Goal: Task Accomplishment & Management: Complete application form

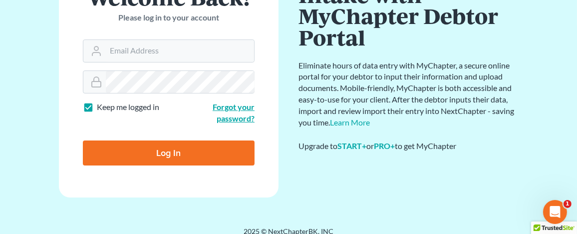
scroll to position [112, 0]
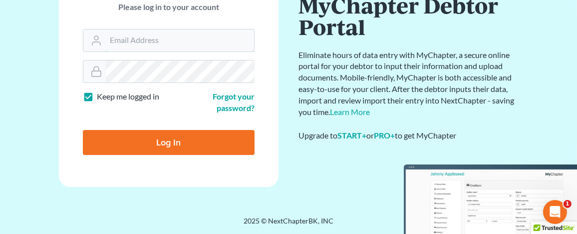
type input "[EMAIL_ADDRESS][DOMAIN_NAME]"
click at [190, 143] on input "Log In" at bounding box center [169, 142] width 172 height 25
type input "Thinking..."
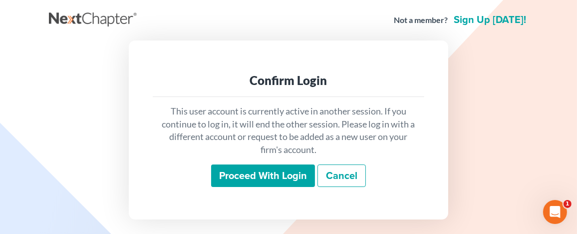
click at [240, 172] on input "Proceed with login" at bounding box center [263, 175] width 104 height 23
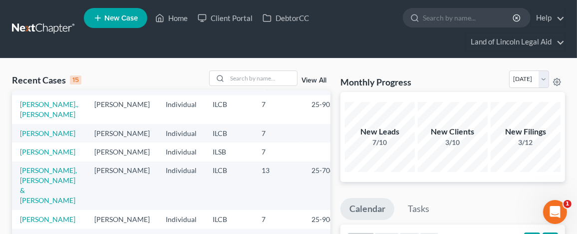
scroll to position [50, 0]
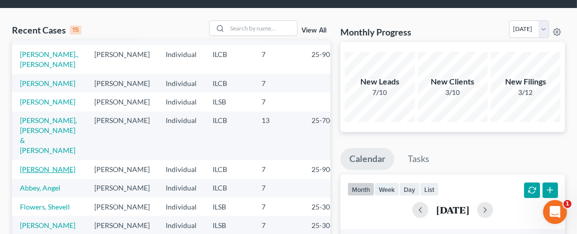
click at [38, 165] on link "[PERSON_NAME]" at bounding box center [47, 169] width 55 height 8
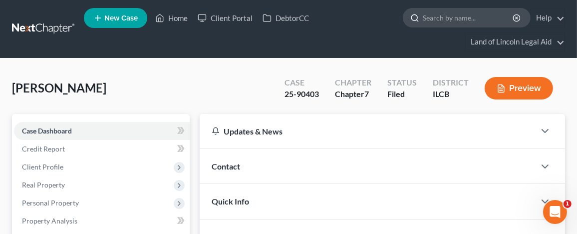
click at [425, 20] on input "search" at bounding box center [468, 17] width 91 height 18
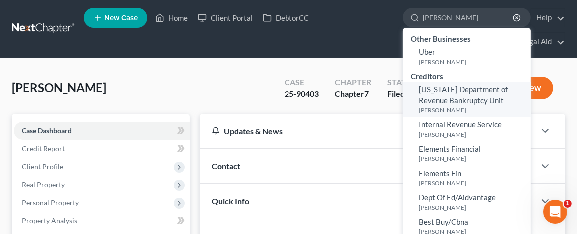
type input "helfrich"
click at [440, 100] on span "Illinois Department of Revenue Bankruptcy Unit" at bounding box center [463, 94] width 89 height 19
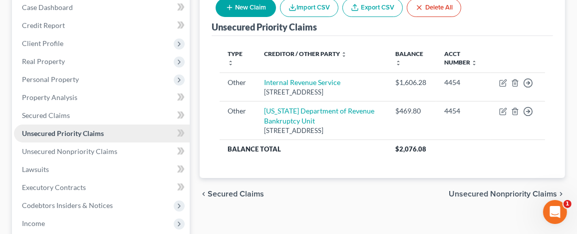
scroll to position [150, 0]
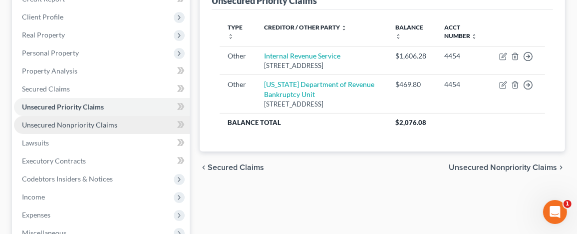
click at [88, 122] on span "Unsecured Nonpriority Claims" at bounding box center [69, 124] width 95 height 8
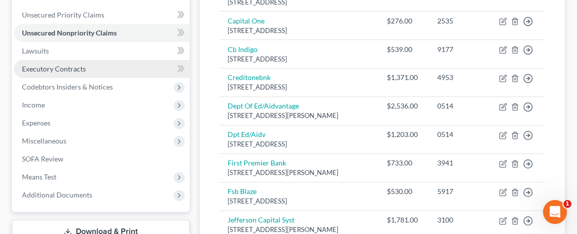
scroll to position [250, 0]
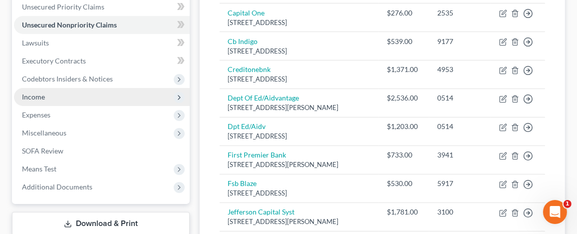
click at [79, 97] on span "Income" at bounding box center [102, 97] width 176 height 18
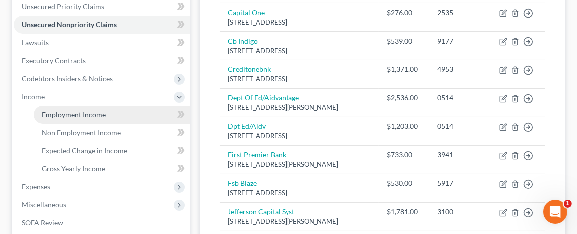
click at [82, 116] on span "Employment Income" at bounding box center [74, 114] width 64 height 8
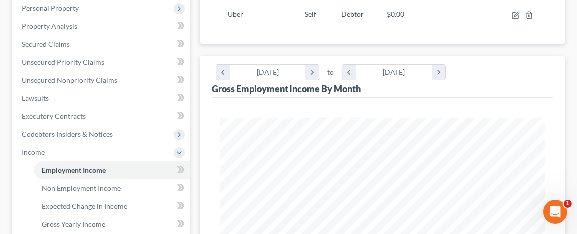
scroll to position [250, 0]
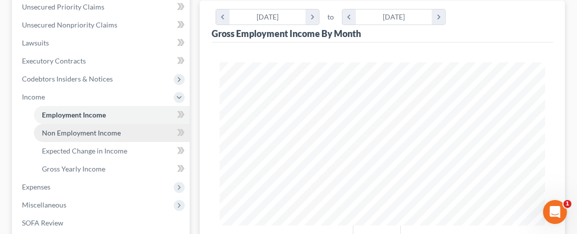
click at [128, 131] on link "Non Employment Income" at bounding box center [112, 133] width 156 height 18
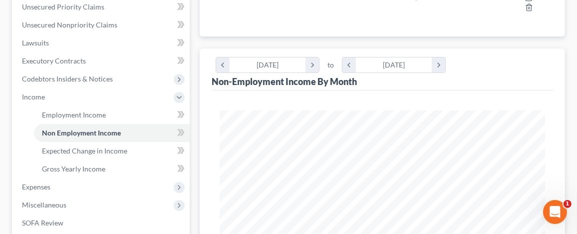
scroll to position [300, 0]
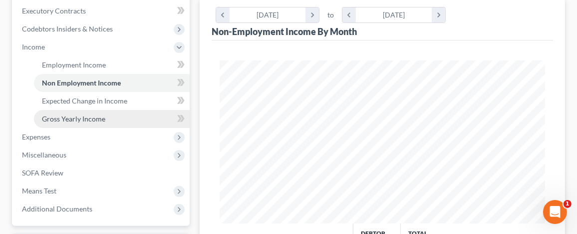
click at [110, 119] on link "Gross Yearly Income" at bounding box center [112, 119] width 156 height 18
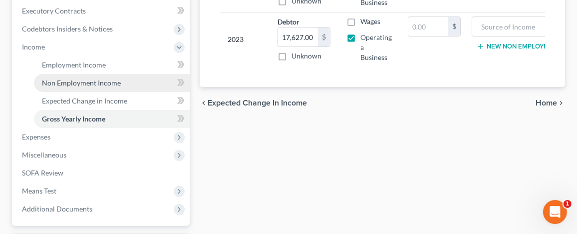
scroll to position [250, 0]
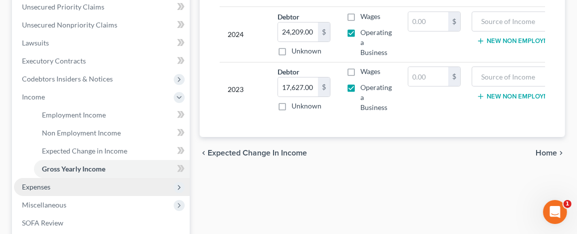
click at [44, 188] on span "Expenses" at bounding box center [36, 186] width 28 height 8
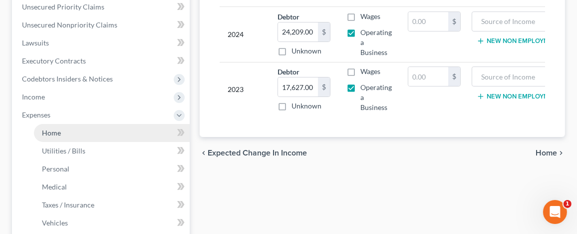
click at [49, 132] on span "Home" at bounding box center [51, 132] width 19 height 8
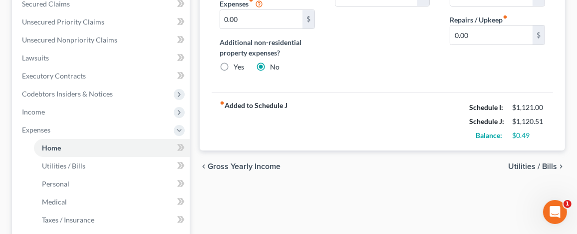
scroll to position [250, 0]
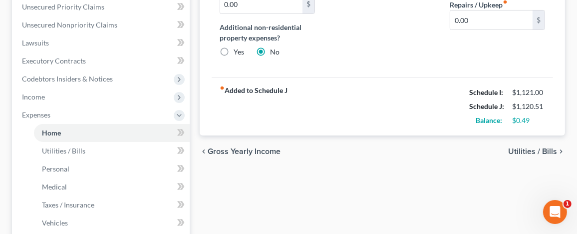
click at [531, 147] on span "Utilities / Bills" at bounding box center [532, 151] width 49 height 8
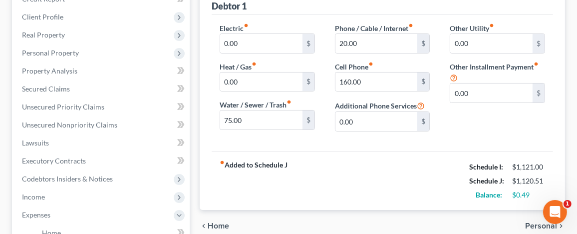
scroll to position [200, 0]
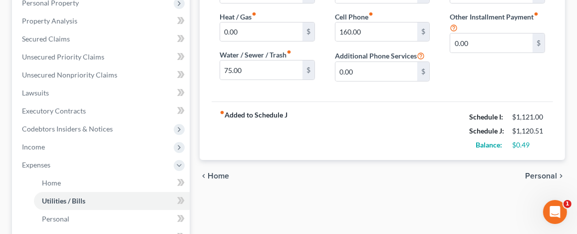
click at [542, 174] on span "Personal" at bounding box center [541, 176] width 32 height 8
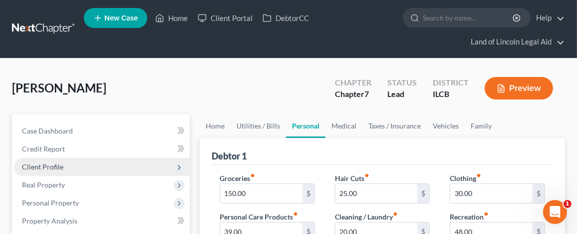
click at [44, 165] on span "Client Profile" at bounding box center [42, 166] width 41 height 8
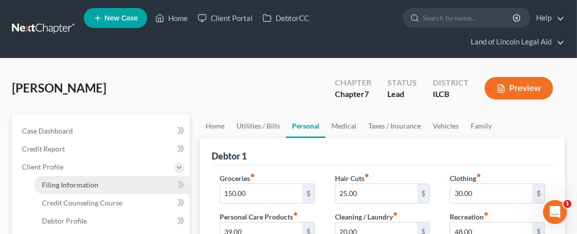
click at [67, 184] on span "Filing Information" at bounding box center [70, 184] width 56 height 8
select select "1"
select select "0"
select select "14"
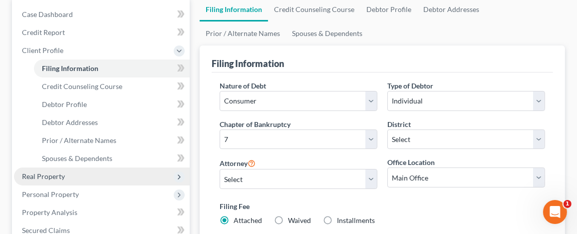
scroll to position [100, 0]
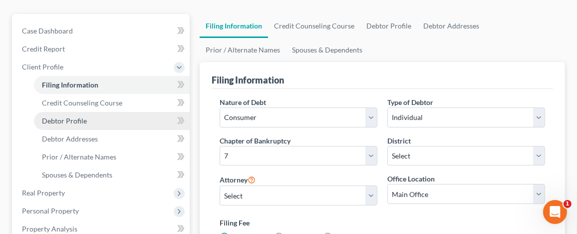
click at [81, 121] on span "Debtor Profile" at bounding box center [64, 120] width 45 height 8
select select "0"
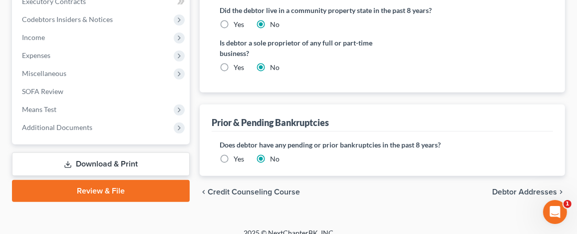
scroll to position [426, 0]
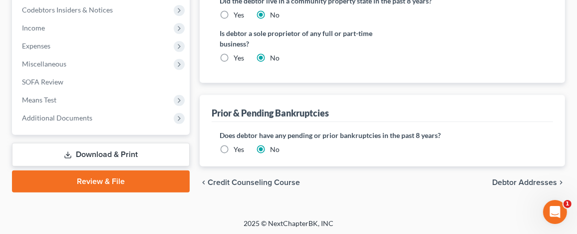
click at [504, 178] on span "Debtor Addresses" at bounding box center [524, 182] width 65 height 8
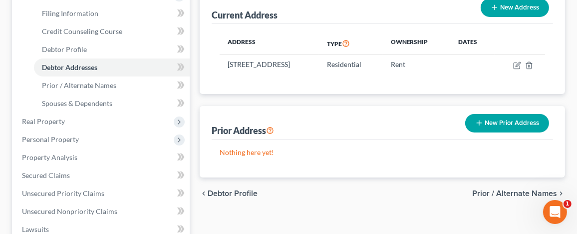
scroll to position [150, 0]
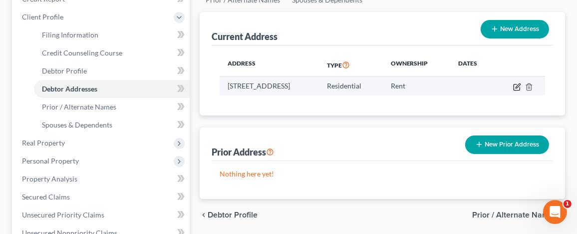
click at [519, 83] on icon "button" at bounding box center [517, 87] width 8 height 8
select select "14"
select select "0"
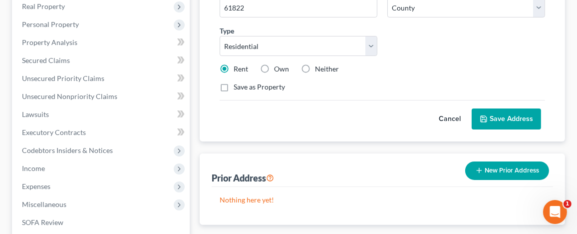
scroll to position [300, 0]
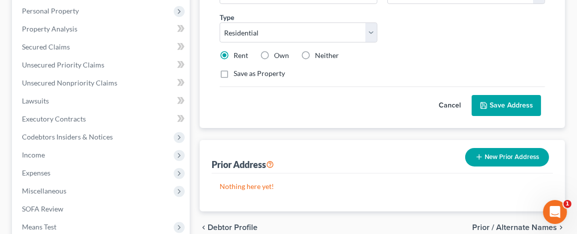
click at [315, 53] on label "Neither" at bounding box center [327, 55] width 24 height 10
click at [319, 53] on input "Neither" at bounding box center [322, 53] width 6 height 6
radio input "true"
click at [523, 100] on button "Save Address" at bounding box center [506, 105] width 69 height 21
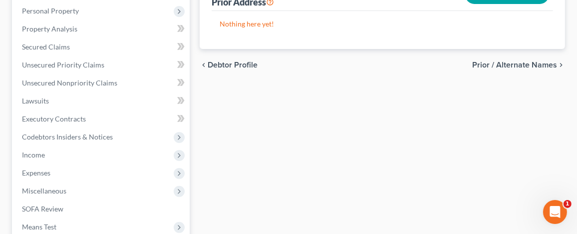
click at [516, 63] on span "Prior / Alternate Names" at bounding box center [514, 65] width 85 height 8
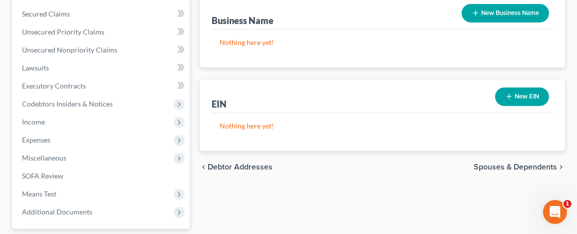
scroll to position [350, 0]
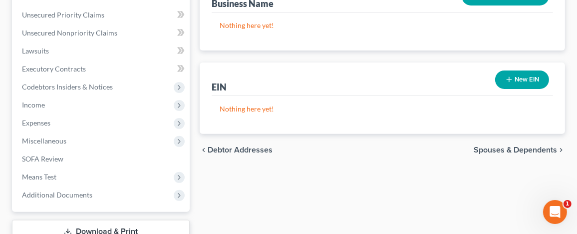
click at [511, 148] on span "Spouses & Dependents" at bounding box center [515, 150] width 83 height 8
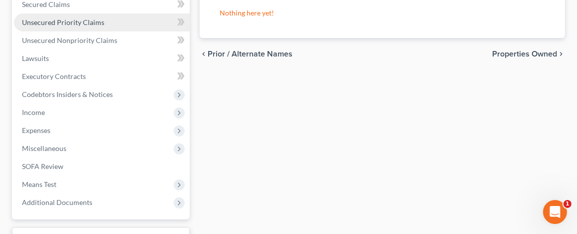
scroll to position [399, 0]
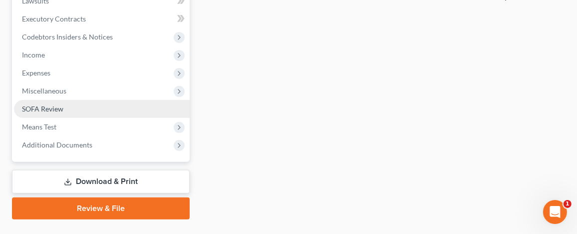
click at [75, 110] on link "SOFA Review" at bounding box center [102, 109] width 176 height 18
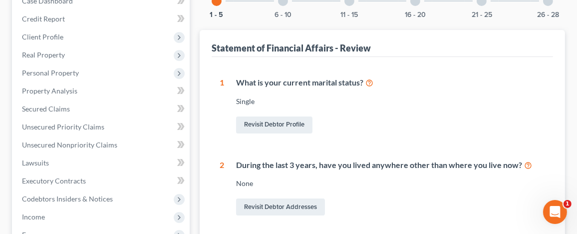
scroll to position [50, 0]
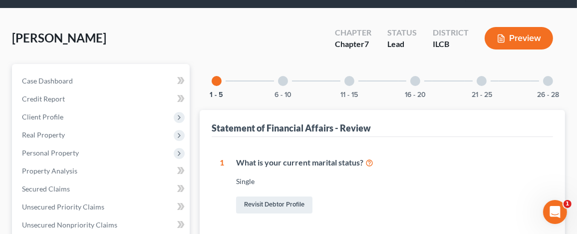
click at [278, 79] on div at bounding box center [283, 81] width 10 height 10
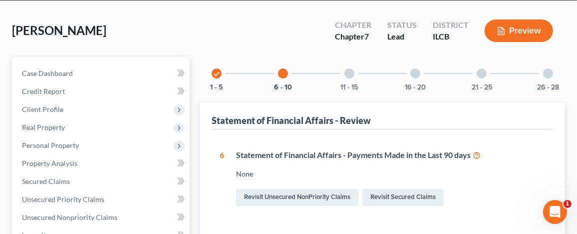
scroll to position [32, 0]
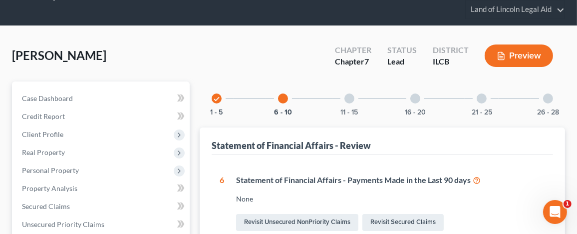
click at [349, 96] on div at bounding box center [350, 98] width 10 height 10
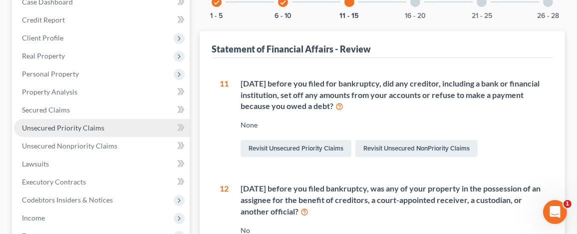
scroll to position [182, 0]
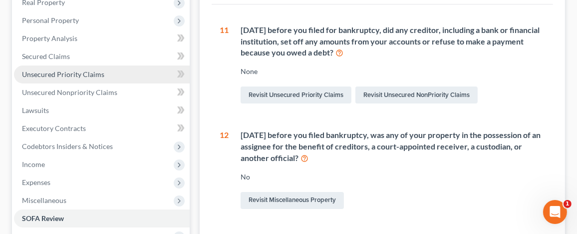
click at [55, 70] on span "Unsecured Priority Claims" at bounding box center [63, 74] width 82 height 8
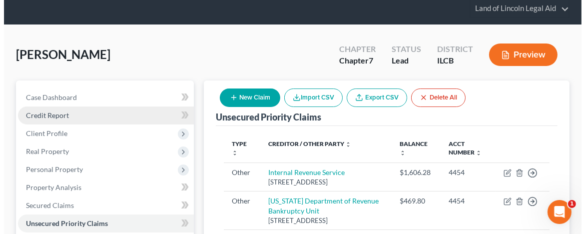
scroll to position [100, 0]
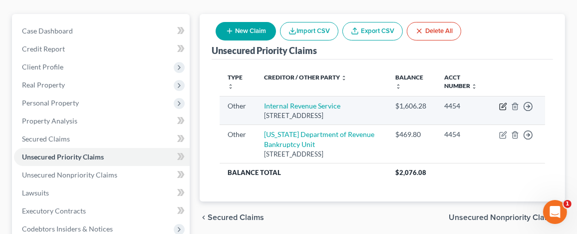
click at [500, 104] on icon "button" at bounding box center [503, 106] width 8 height 8
select select "9"
select select "39"
select select "0"
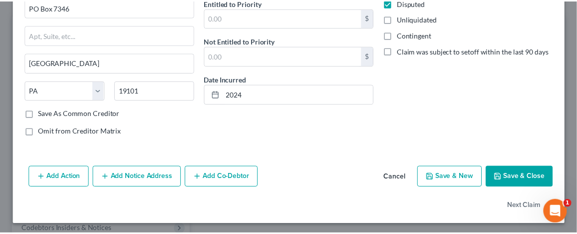
scroll to position [154, 0]
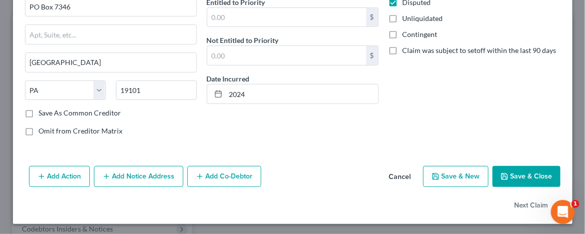
click at [522, 174] on button "Save & Close" at bounding box center [526, 176] width 68 height 21
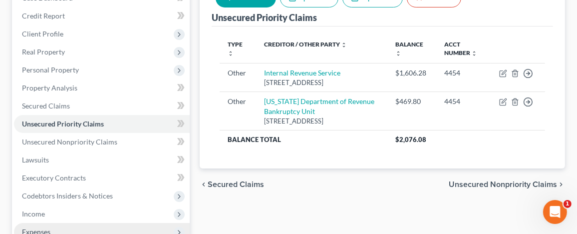
scroll to position [150, 0]
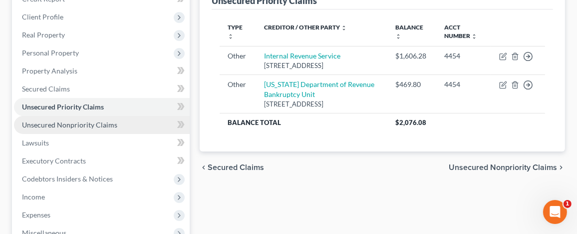
click at [88, 125] on span "Unsecured Nonpriority Claims" at bounding box center [69, 124] width 95 height 8
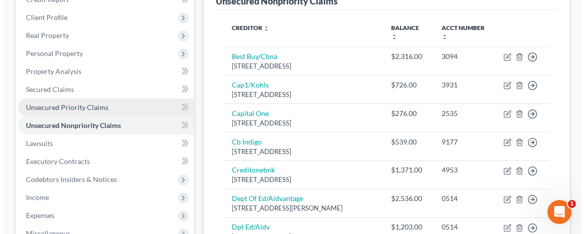
scroll to position [150, 0]
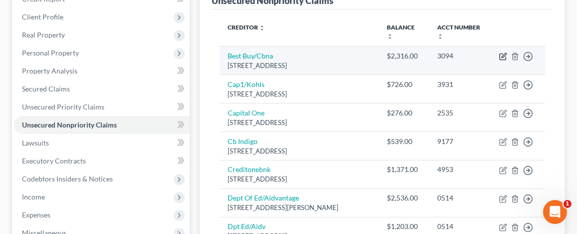
click at [504, 54] on icon "button" at bounding box center [504, 55] width 4 height 4
select select "14"
select select "2"
select select "0"
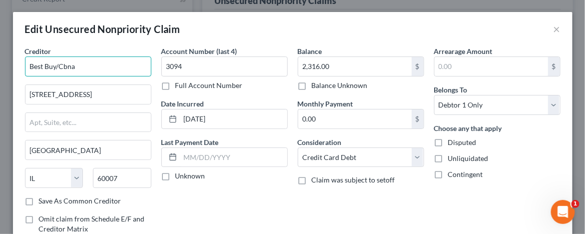
click at [73, 66] on input "Best Buy/Cbna" at bounding box center [88, 66] width 126 height 20
drag, startPoint x: 57, startPoint y: 65, endPoint x: 79, endPoint y: 68, distance: 21.6
click at [79, 68] on input "Best Buy/Cbna" at bounding box center [88, 66] width 126 height 20
click at [45, 65] on input "CbnaBest Buy/" at bounding box center [88, 66] width 126 height 20
click at [77, 64] on input "Cbna/Best Buy/" at bounding box center [88, 66] width 126 height 20
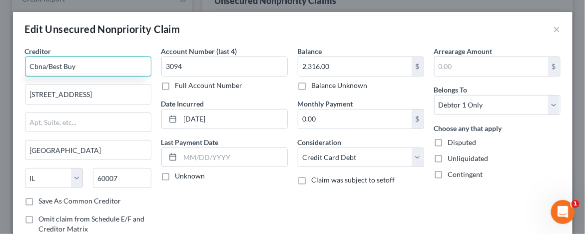
click at [43, 64] on input "Cbna/Best Buy" at bounding box center [88, 66] width 126 height 20
type input "CBNA/Best Buy"
click at [448, 141] on label "Disputed" at bounding box center [462, 142] width 28 height 10
click at [452, 141] on input "Disputed" at bounding box center [455, 140] width 6 height 6
checkbox input "true"
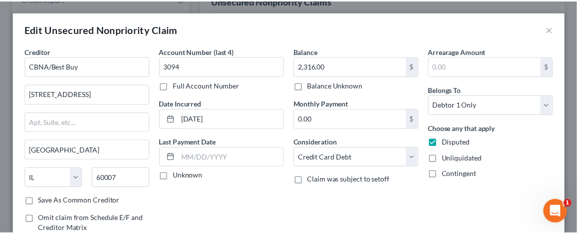
scroll to position [116, 0]
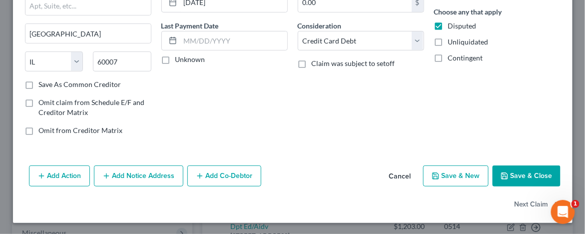
click at [510, 172] on button "Save & Close" at bounding box center [526, 175] width 68 height 21
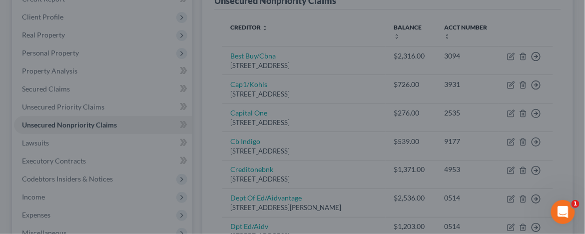
type input "0"
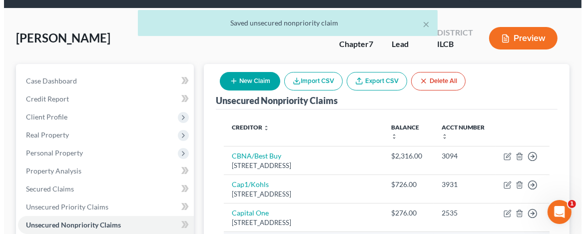
scroll to position [100, 0]
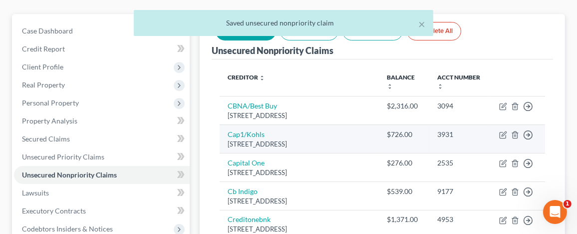
click at [256, 149] on div "Po Box 31293, Salt Lake City, UT 84131" at bounding box center [299, 143] width 143 height 9
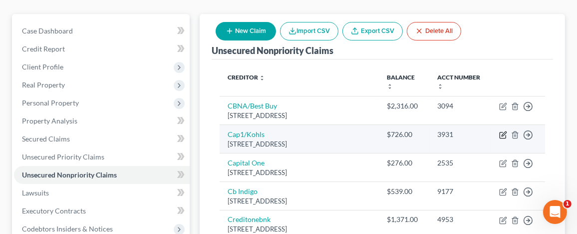
click at [505, 139] on icon "button" at bounding box center [503, 135] width 8 height 8
select select "46"
select select "2"
select select "0"
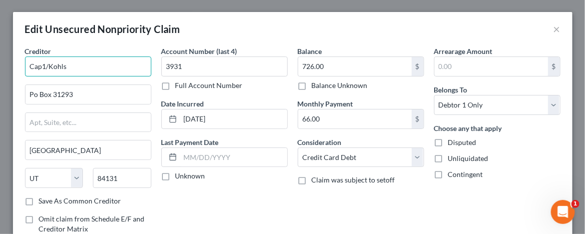
click at [39, 66] on input "Cap1/Kohls" at bounding box center [88, 66] width 126 height 20
click at [66, 66] on input "CapitalOne1/Kohls" at bounding box center [88, 66] width 126 height 20
type input "CapitalOne/Kohls"
click at [448, 144] on label "Disputed" at bounding box center [462, 142] width 28 height 10
click at [452, 144] on input "Disputed" at bounding box center [455, 140] width 6 height 6
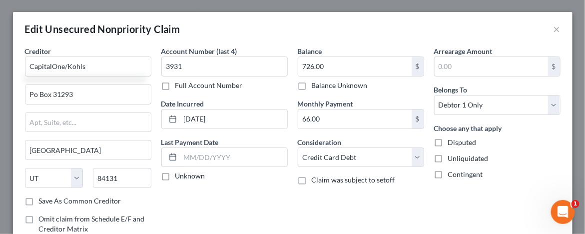
checkbox input "true"
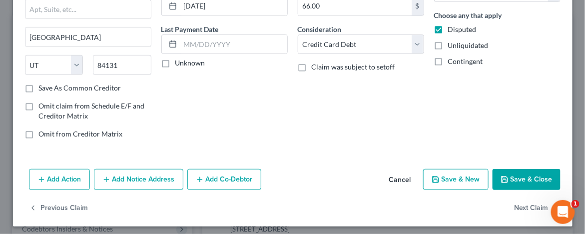
scroll to position [116, 0]
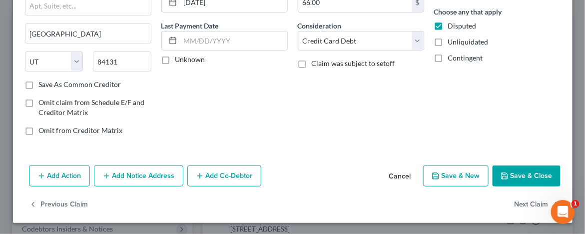
click at [522, 176] on button "Save & Close" at bounding box center [526, 175] width 68 height 21
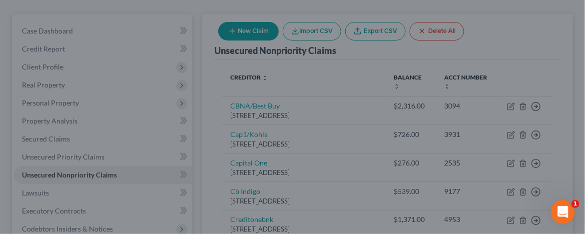
type input "0"
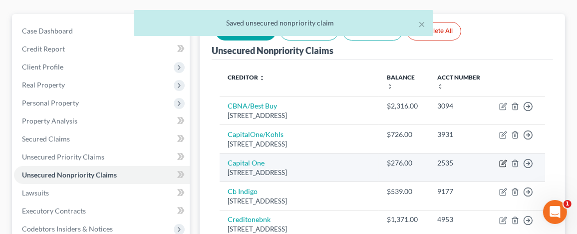
click at [501, 167] on icon "button" at bounding box center [503, 163] width 8 height 8
select select "46"
select select "2"
select select "0"
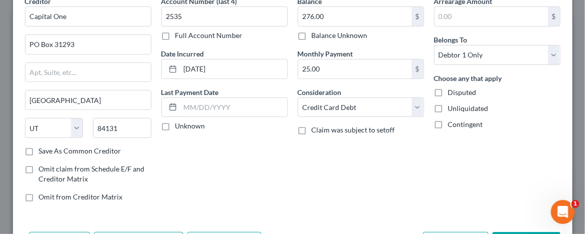
scroll to position [0, 0]
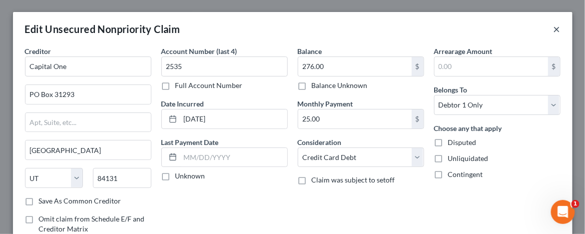
click at [553, 27] on button "×" at bounding box center [556, 29] width 7 height 12
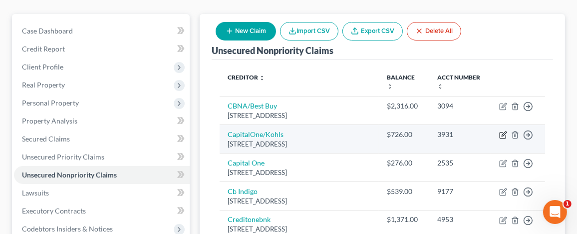
click at [504, 136] on icon "button" at bounding box center [504, 133] width 4 height 4
select select "46"
select select "2"
select select "0"
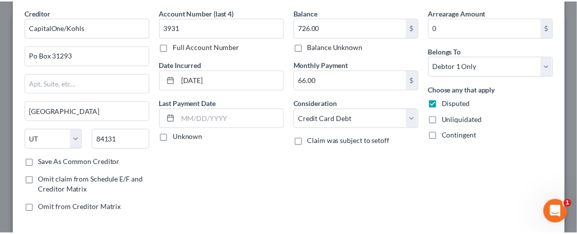
scroll to position [100, 0]
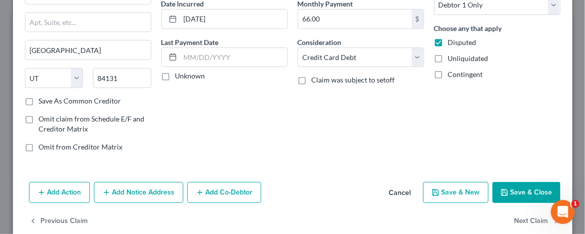
click at [39, 145] on label "Omit from Creditor Matrix" at bounding box center [81, 147] width 84 height 10
click at [43, 145] on input "Omit from Creditor Matrix" at bounding box center [46, 145] width 6 height 6
checkbox input "true"
click at [522, 189] on button "Save & Close" at bounding box center [526, 192] width 68 height 21
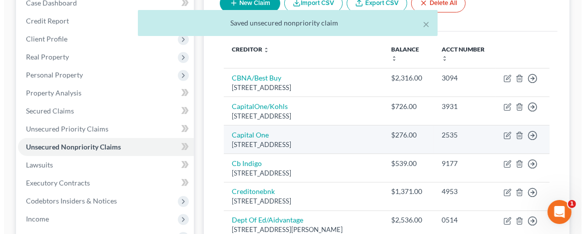
scroll to position [150, 0]
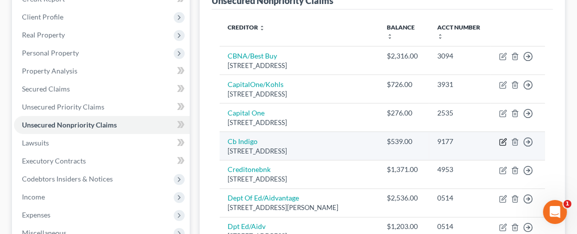
click at [500, 145] on icon "button" at bounding box center [503, 142] width 6 height 6
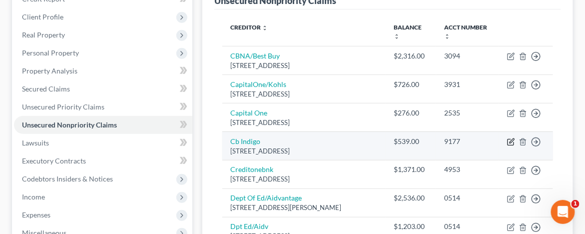
select select "38"
select select "2"
select select "0"
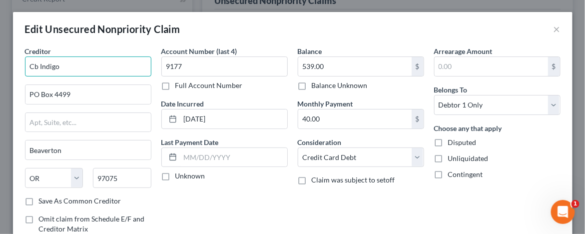
click at [32, 64] on input "Cb Indigo" at bounding box center [88, 66] width 126 height 20
click at [66, 67] on input "Celtic Bankb Indigo" at bounding box center [88, 66] width 126 height 20
drag, startPoint x: 83, startPoint y: 67, endPoint x: 67, endPoint y: 65, distance: 16.6
click at [67, 65] on input "Celtic Bank Indigo" at bounding box center [88, 66] width 126 height 20
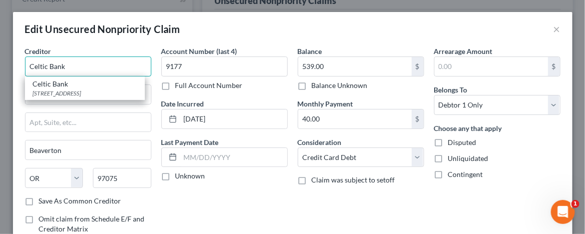
scroll to position [50, 0]
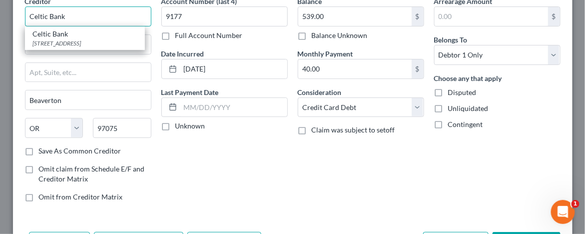
type input "Celtic Bank"
click at [448, 92] on label "Disputed" at bounding box center [462, 92] width 28 height 10
click at [452, 92] on input "Disputed" at bounding box center [455, 90] width 6 height 6
checkbox input "true"
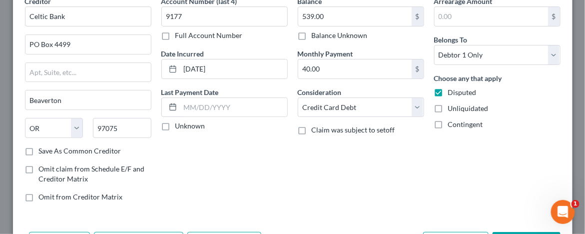
type input "Celtic Bank"
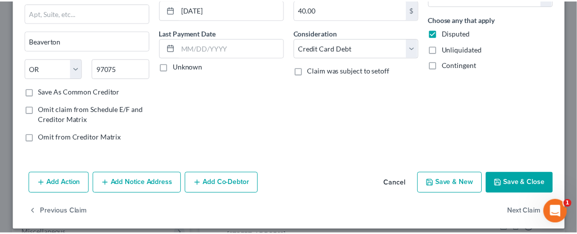
scroll to position [116, 0]
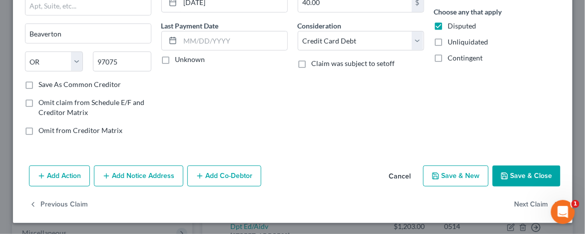
click at [517, 168] on button "Save & Close" at bounding box center [526, 175] width 68 height 21
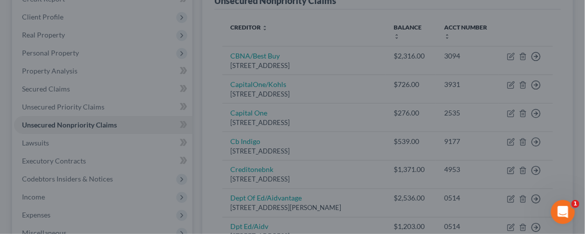
type input "0"
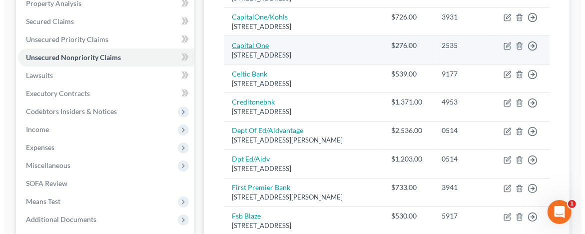
scroll to position [250, 0]
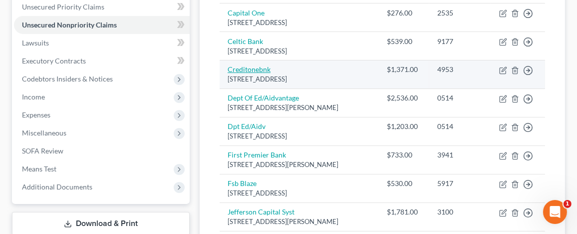
click at [243, 73] on link "Creditonebnk" at bounding box center [249, 69] width 43 height 8
select select "31"
select select "2"
select select "0"
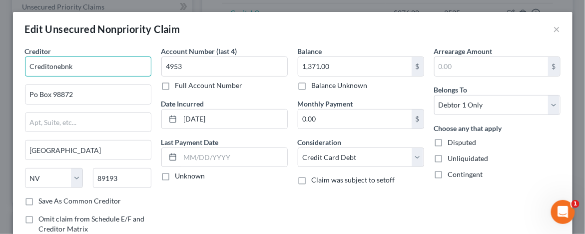
click at [48, 65] on input "Creditonebnk" at bounding box center [88, 66] width 126 height 20
click at [60, 66] on input "Credit onebnk" at bounding box center [88, 66] width 126 height 20
click at [98, 68] on input "Credit One Bank bnk" at bounding box center [88, 66] width 126 height 20
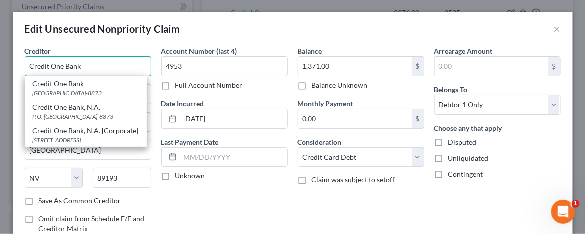
type input "Credit One Bank"
click at [448, 141] on label "Disputed" at bounding box center [462, 142] width 28 height 10
click at [452, 141] on input "Disputed" at bounding box center [455, 140] width 6 height 6
checkbox input "true"
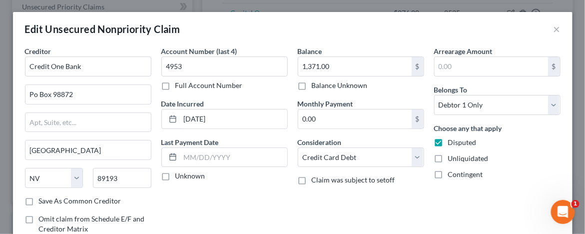
type input "Credit One Bank"
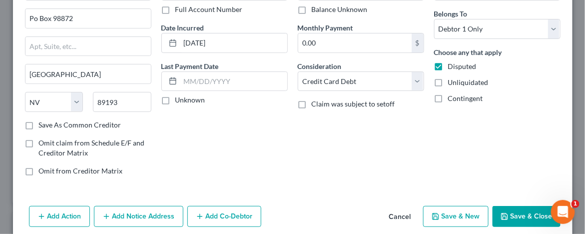
scroll to position [100, 0]
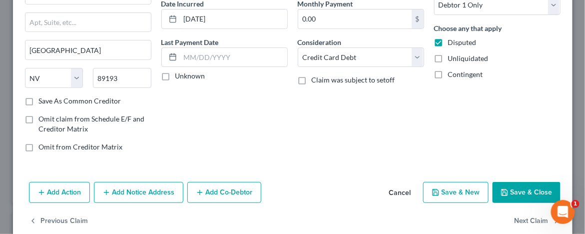
click at [517, 192] on button "Save & Close" at bounding box center [526, 192] width 68 height 21
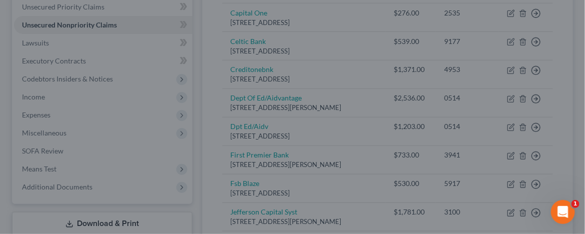
type input "0"
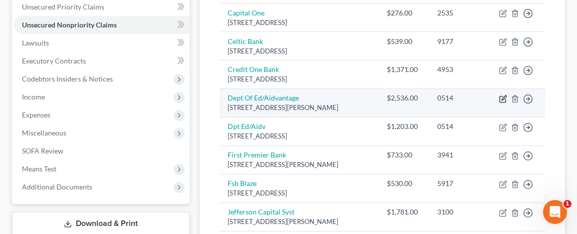
click at [504, 103] on icon "button" at bounding box center [503, 99] width 8 height 8
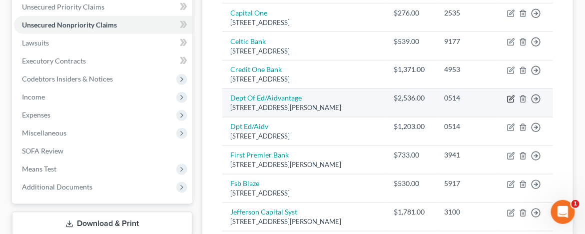
select select "48"
select select "17"
select select "0"
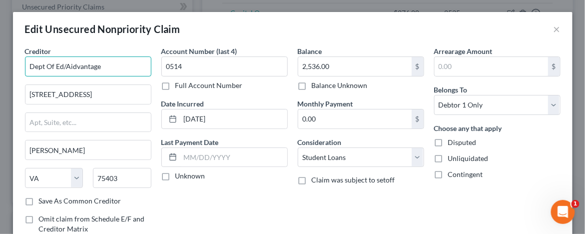
click at [64, 64] on input "Dept Of Ed/Aidvantage" at bounding box center [88, 66] width 126 height 20
click at [62, 64] on input "Dept Of Ed/Aidvantage" at bounding box center [88, 66] width 126 height 20
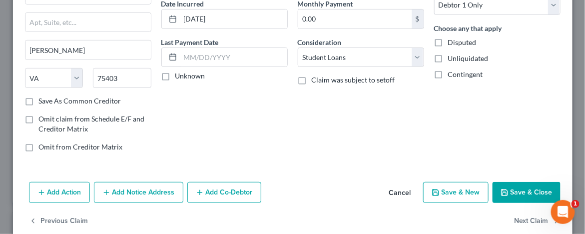
type input "Dept Of Education/Aidvantage"
click at [448, 40] on label "Disputed" at bounding box center [462, 42] width 28 height 10
click at [452, 40] on input "Disputed" at bounding box center [455, 40] width 6 height 6
checkbox input "true"
click at [526, 186] on button "Save & Close" at bounding box center [526, 192] width 68 height 21
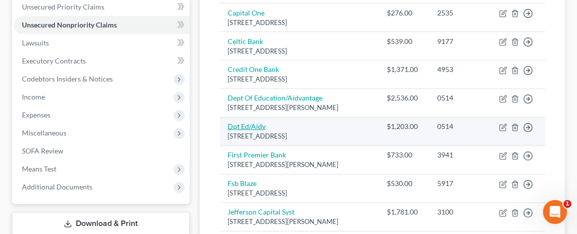
click at [239, 130] on link "Dpt Ed/Aidv" at bounding box center [247, 126] width 38 height 8
select select "45"
select select "17"
select select "0"
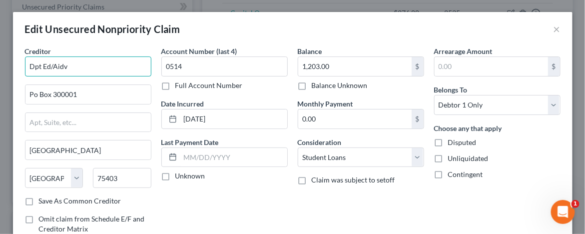
click at [33, 64] on input "Dpt Ed/Aidv" at bounding box center [88, 66] width 126 height 20
click at [53, 65] on input "Deparpt Ed/Aidv" at bounding box center [88, 66] width 126 height 20
click at [83, 65] on input "Department of Ed/Aidv" at bounding box center [88, 66] width 126 height 20
click at [121, 66] on input "Department of Education/Aidv" at bounding box center [88, 66] width 126 height 20
click at [122, 65] on input "Department of Education/Aidvantage" at bounding box center [88, 66] width 126 height 20
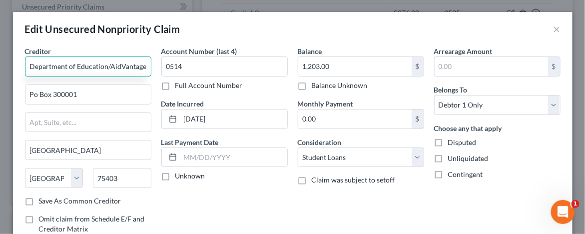
type input "Department of Education/AidVantage"
click at [448, 141] on label "Disputed" at bounding box center [462, 142] width 28 height 10
click at [452, 141] on input "Disputed" at bounding box center [455, 140] width 6 height 6
checkbox input "true"
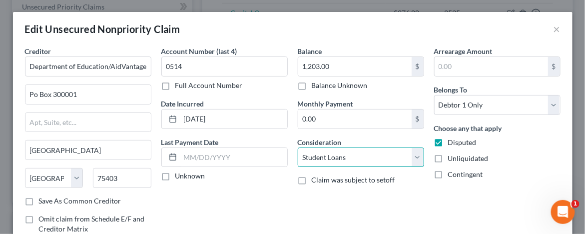
click at [412, 157] on select "Select Cable / Satellite Services Collection Agency Credit Card Debt Debt Couns…" at bounding box center [361, 157] width 126 height 20
click at [413, 158] on select "Select Cable / Satellite Services Collection Agency Credit Card Debt Debt Couns…" at bounding box center [361, 157] width 126 height 20
select select "14"
click at [298, 147] on select "Select Cable / Satellite Services Collection Agency Credit Card Debt Debt Couns…" at bounding box center [361, 157] width 126 height 20
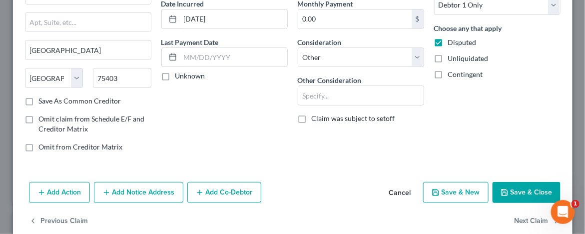
click at [516, 193] on button "Save & Close" at bounding box center [526, 192] width 68 height 21
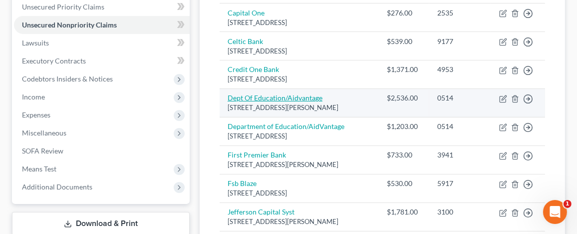
click at [310, 102] on link "Dept Of Education/Aidvantage" at bounding box center [275, 97] width 95 height 8
select select "48"
select select "17"
select select "0"
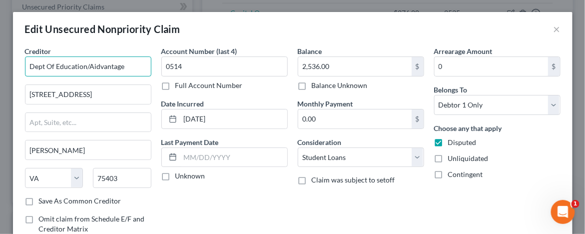
click at [101, 65] on input "Dept Of Education/Aidvantage" at bounding box center [88, 66] width 126 height 20
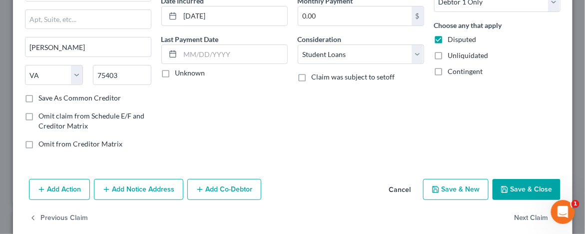
scroll to position [116, 0]
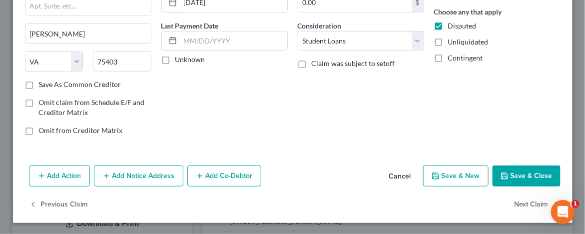
type input "Dept Of Education/AidVantage"
click at [519, 176] on button "Save & Close" at bounding box center [526, 175] width 68 height 21
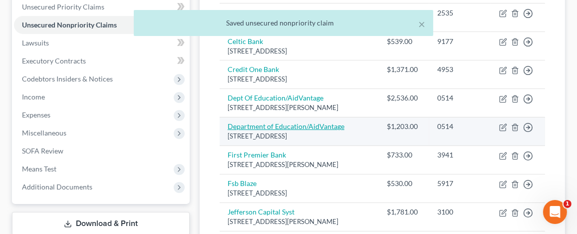
click at [296, 130] on link "Department of Education/AidVantage" at bounding box center [286, 126] width 117 height 8
select select "45"
select select "14"
select select "0"
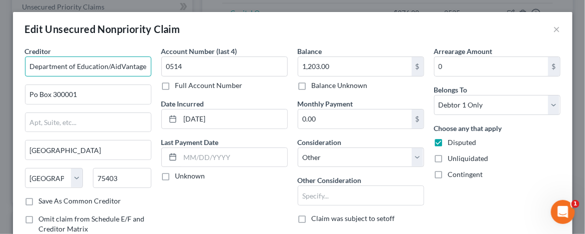
click at [66, 66] on input "Department of Education/AidVantage" at bounding box center [88, 66] width 126 height 20
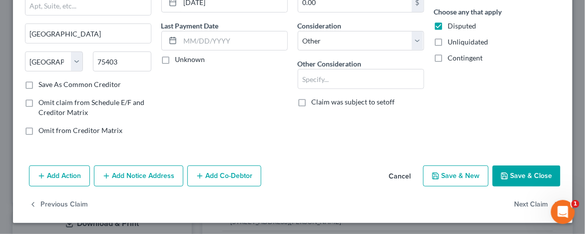
type input "Dept of Education/AidVantage"
click at [501, 173] on icon "button" at bounding box center [504, 176] width 6 height 6
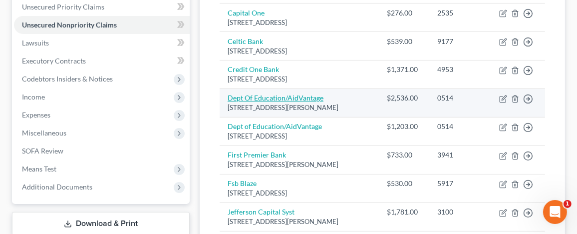
click at [267, 102] on link "Dept Of Education/AidVantage" at bounding box center [276, 97] width 96 height 8
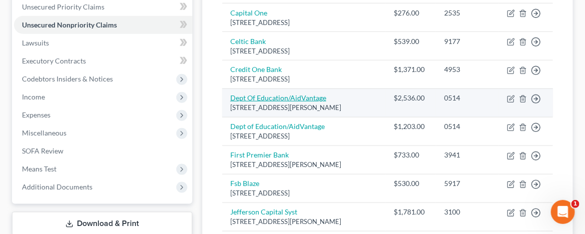
select select "48"
select select "17"
select select "0"
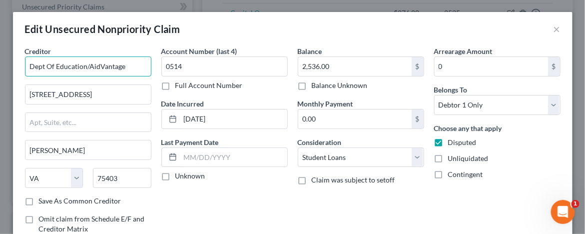
click at [49, 65] on input "Dept Of Education/AidVantage" at bounding box center [88, 66] width 126 height 20
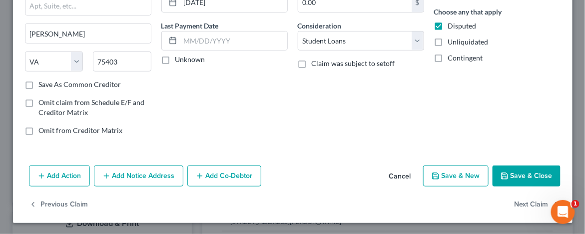
type input "Dept of Education/AidVantage"
click at [502, 177] on icon "button" at bounding box center [504, 176] width 8 height 8
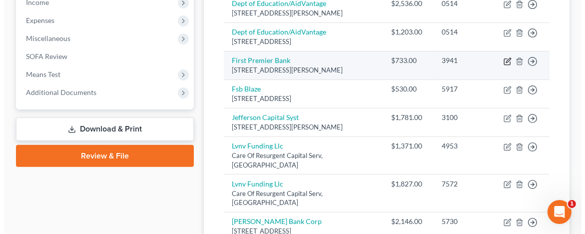
scroll to position [350, 0]
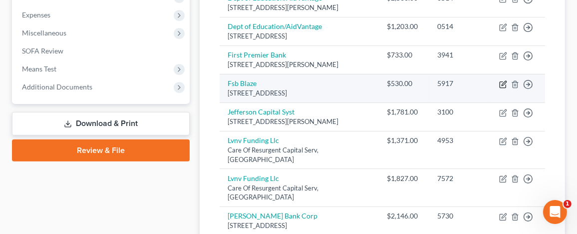
click at [502, 85] on icon "button" at bounding box center [504, 83] width 4 height 4
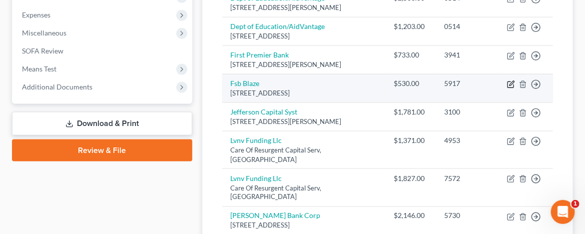
select select "43"
select select "2"
select select "0"
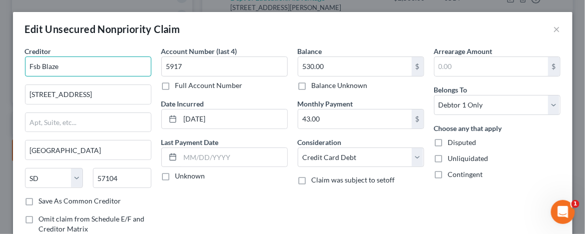
click at [38, 63] on input "Fsb Blaze" at bounding box center [88, 66] width 126 height 20
type input "First Savings Bank Blaze"
click at [448, 141] on label "Disputed" at bounding box center [462, 142] width 28 height 10
click at [452, 141] on input "Disputed" at bounding box center [455, 140] width 6 height 6
checkbox input "true"
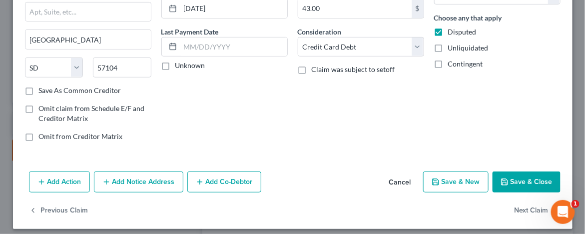
scroll to position [116, 0]
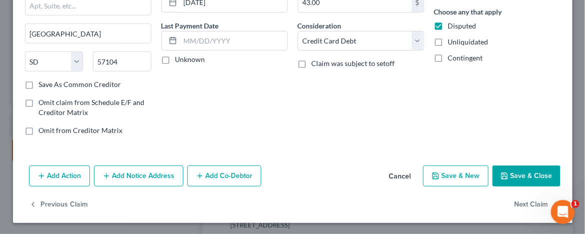
click at [520, 172] on button "Save & Close" at bounding box center [526, 175] width 68 height 21
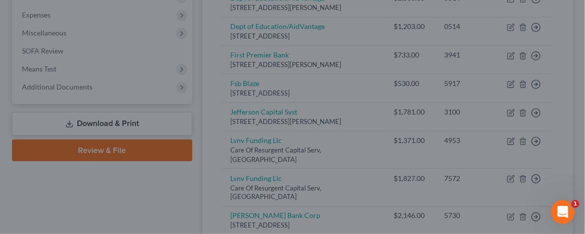
type input "0"
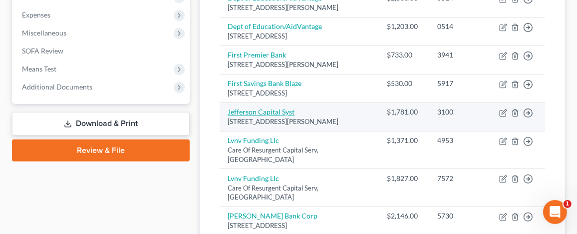
click at [260, 116] on link "Jefferson Capital Syst" at bounding box center [261, 111] width 67 height 8
select select "24"
select select "0"
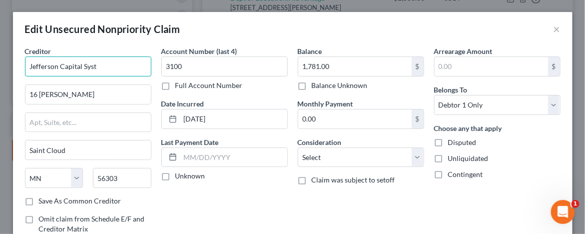
click at [98, 66] on input "Jefferson Capital Syst" at bounding box center [88, 66] width 126 height 20
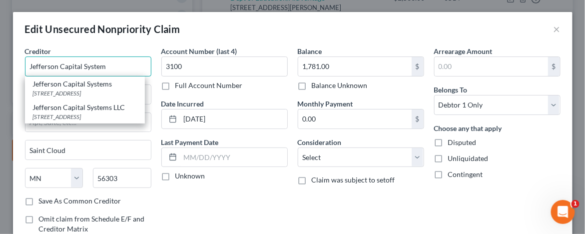
type input "Jefferson Capital System"
click at [448, 142] on label "Disputed" at bounding box center [462, 142] width 28 height 10
click at [452, 142] on input "Disputed" at bounding box center [455, 140] width 6 height 6
checkbox input "true"
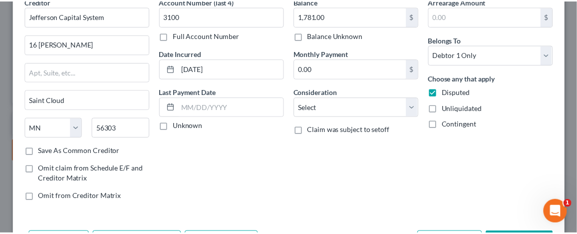
scroll to position [100, 0]
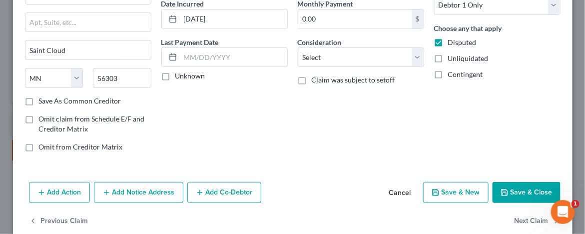
click at [519, 187] on button "Save & Close" at bounding box center [526, 192] width 68 height 21
type input "0"
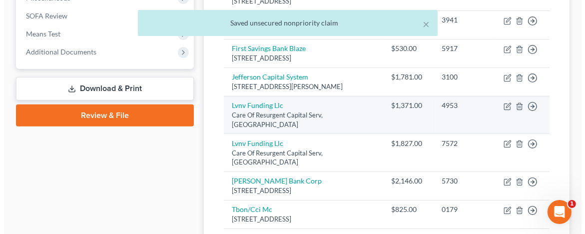
scroll to position [399, 0]
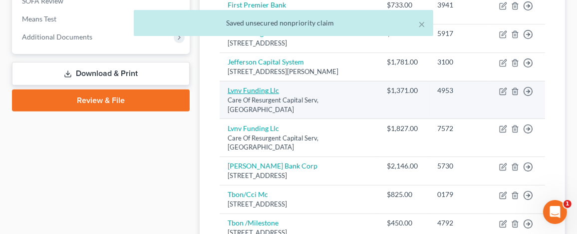
click at [261, 94] on link "Lvnv Funding Llc" at bounding box center [253, 90] width 51 height 8
select select "42"
select select "1"
select select "0"
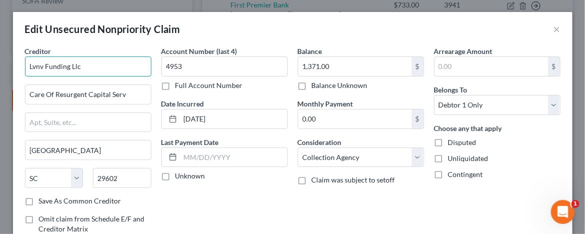
click at [41, 66] on input "Lvnv Funding Llc" at bounding box center [88, 66] width 126 height 20
click at [82, 65] on input "LVNV Funding Llc" at bounding box center [88, 66] width 126 height 20
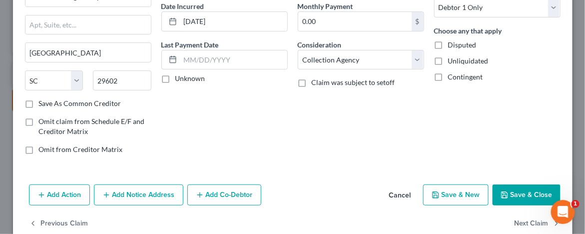
scroll to position [116, 0]
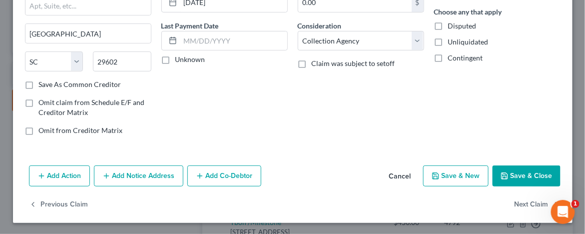
type input "LVNV Funding LLC"
click at [521, 172] on button "Save & Close" at bounding box center [526, 175] width 68 height 21
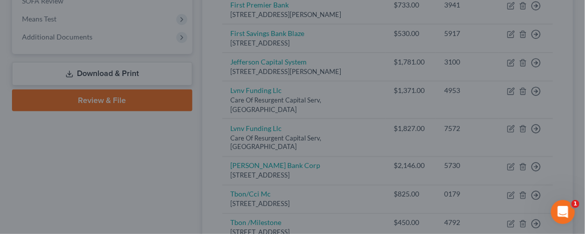
type input "0"
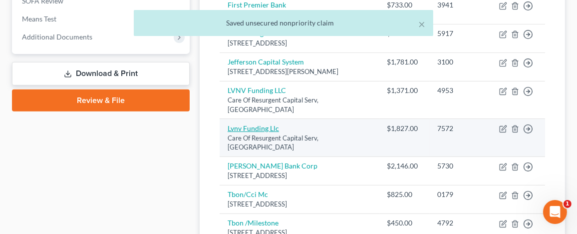
click at [254, 132] on link "Lvnv Funding Llc" at bounding box center [253, 128] width 51 height 8
select select "42"
select select "1"
select select "0"
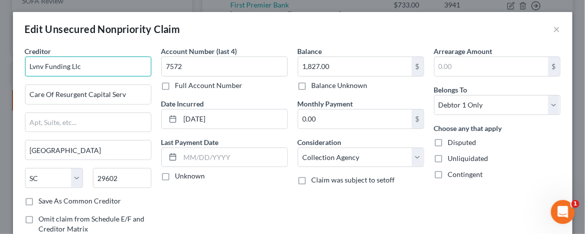
click at [43, 64] on input "Lvnv Funding Llc" at bounding box center [88, 66] width 126 height 20
click at [87, 65] on input "LVNV Funding Llc" at bounding box center [88, 66] width 126 height 20
type input "LVNV Funding LLC"
click at [448, 141] on label "Disputed" at bounding box center [462, 142] width 28 height 10
click at [452, 141] on input "Disputed" at bounding box center [455, 140] width 6 height 6
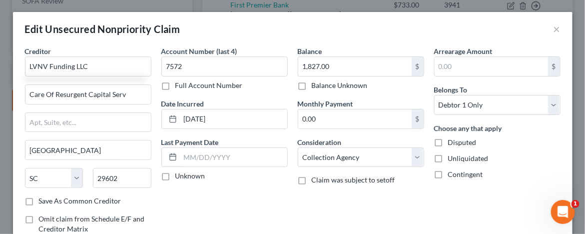
checkbox input "true"
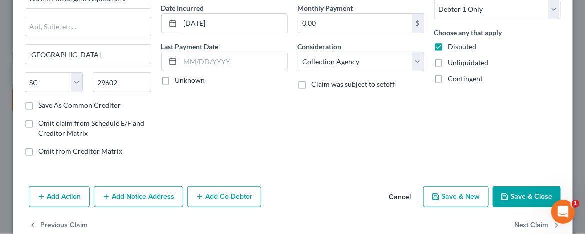
scroll to position [100, 0]
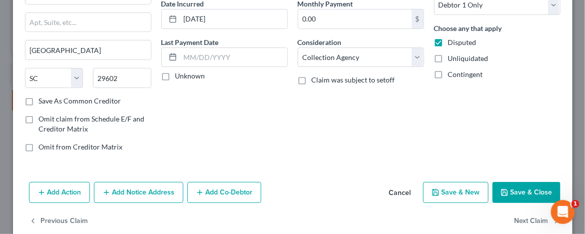
click at [518, 192] on button "Save & Close" at bounding box center [526, 192] width 68 height 21
type input "0"
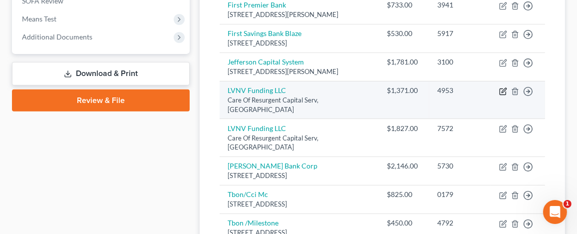
click at [506, 92] on icon "button" at bounding box center [504, 90] width 4 height 4
select select "42"
select select "1"
select select "0"
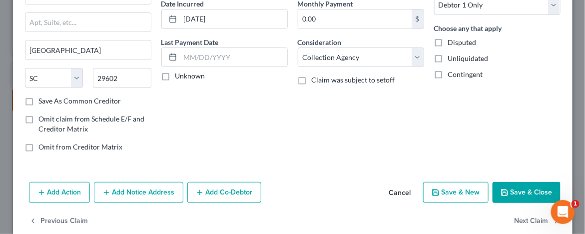
click at [39, 146] on label "Omit from Creditor Matrix" at bounding box center [81, 147] width 84 height 10
click at [43, 146] on input "Omit from Creditor Matrix" at bounding box center [46, 145] width 6 height 6
checkbox input "true"
click at [448, 40] on label "Disputed" at bounding box center [462, 42] width 28 height 10
click at [452, 40] on input "Disputed" at bounding box center [455, 40] width 6 height 6
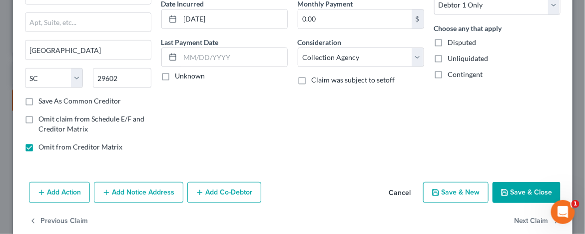
checkbox input "true"
click at [523, 189] on button "Save & Close" at bounding box center [526, 192] width 68 height 21
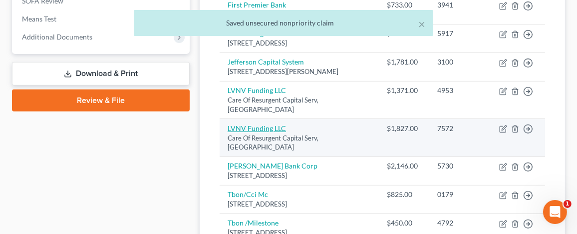
click at [269, 132] on link "LVNV Funding LLC" at bounding box center [257, 128] width 58 height 8
select select "42"
select select "1"
select select "0"
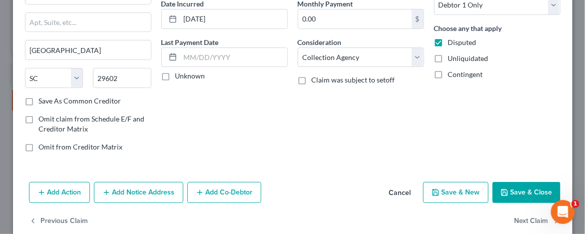
click at [514, 189] on button "Save & Close" at bounding box center [526, 192] width 68 height 21
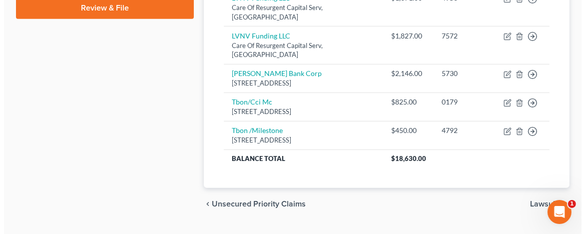
scroll to position [499, 0]
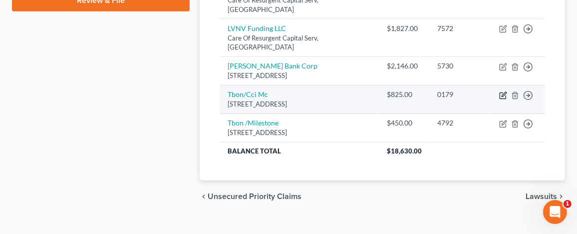
click at [501, 99] on icon "button" at bounding box center [503, 95] width 8 height 8
select select "38"
select select "2"
select select "0"
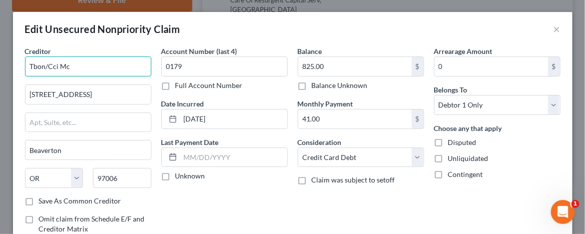
drag, startPoint x: 83, startPoint y: 68, endPoint x: 44, endPoint y: 61, distance: 40.1
click at [44, 61] on input "Tbon/Cci Mc" at bounding box center [88, 66] width 126 height 20
type input "T"
type input "C"
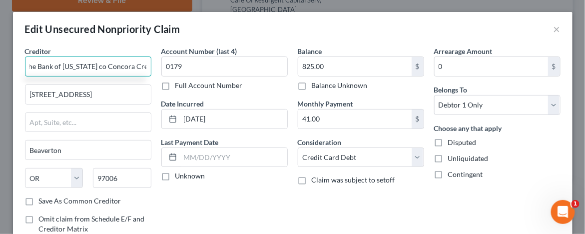
click at [91, 66] on input "The Bank of Missouri co Concora Credit" at bounding box center [88, 66] width 126 height 20
type input "The Bank of Missouri c/o Concora Credit"
click at [448, 142] on label "Disputed" at bounding box center [462, 142] width 28 height 10
click at [452, 142] on input "Disputed" at bounding box center [455, 140] width 6 height 6
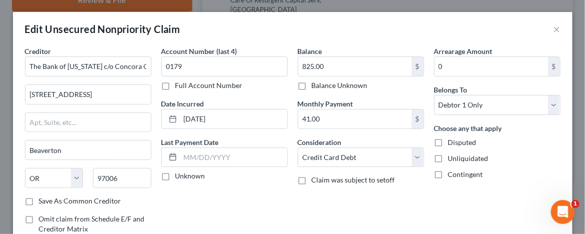
checkbox input "true"
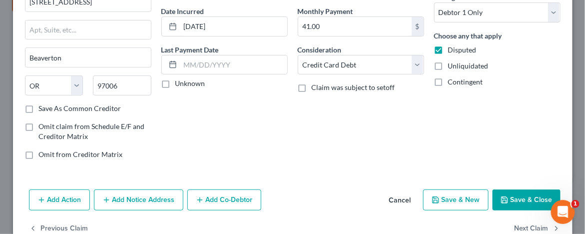
scroll to position [116, 0]
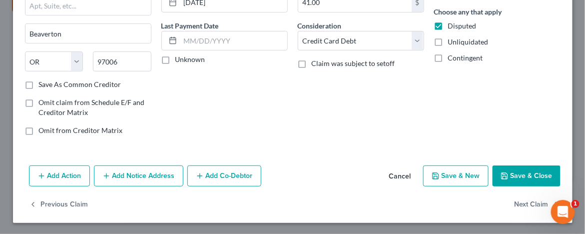
click at [521, 171] on button "Save & Close" at bounding box center [526, 175] width 68 height 21
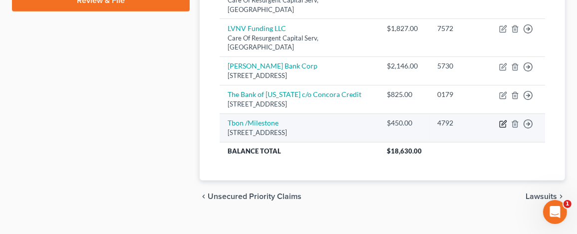
click at [504, 128] on icon "button" at bounding box center [503, 124] width 8 height 8
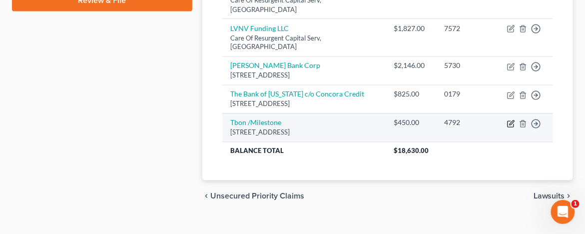
select select "38"
select select "2"
select select "0"
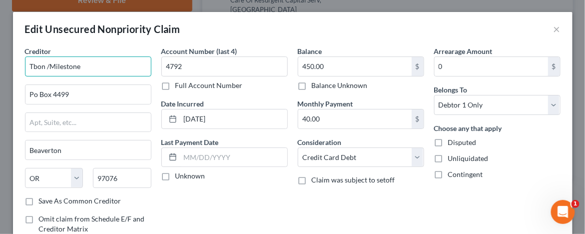
click at [42, 66] on input "Tbon /Milestone" at bounding box center [88, 66] width 126 height 20
click at [128, 64] on input "The Bank of Missouri /Milestone" at bounding box center [88, 66] width 126 height 20
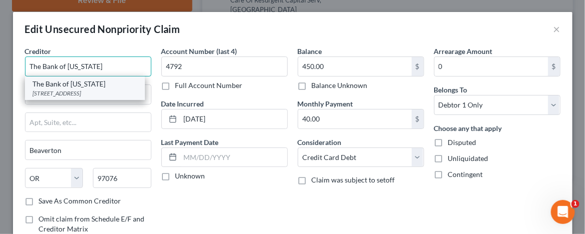
type input "The Bank of Missouri"
click at [84, 93] on div "916 N Kings Hwy, Perryville, Perryville, MO 63775" at bounding box center [85, 93] width 104 height 8
type input "916 N Kings Hwy, Perryville"
type input "Perryville"
select select "26"
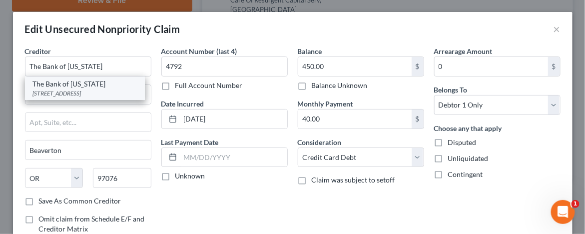
type input "63775"
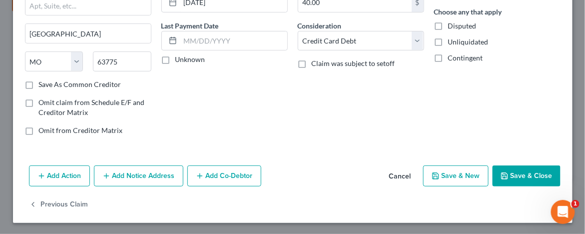
click at [132, 172] on button "Add Notice Address" at bounding box center [138, 175] width 89 height 21
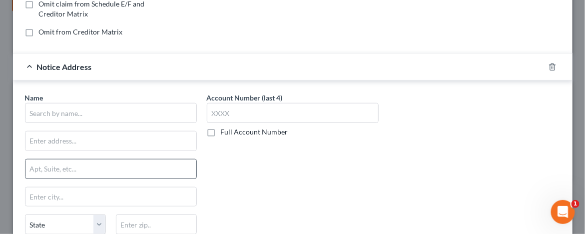
scroll to position [216, 0]
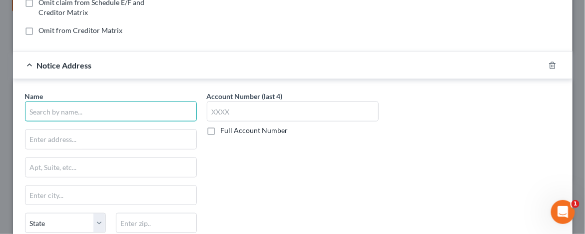
click at [45, 112] on input "text" at bounding box center [111, 111] width 172 height 20
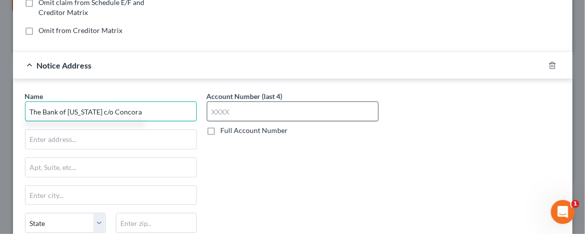
type input "The Bank of Missouri c/o Concora"
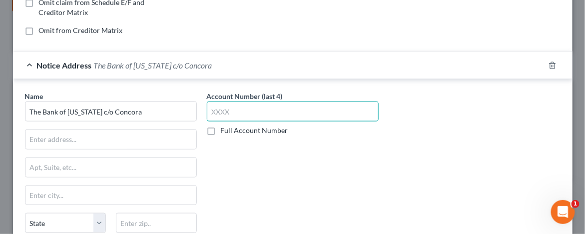
click at [210, 112] on input "text" at bounding box center [293, 111] width 172 height 20
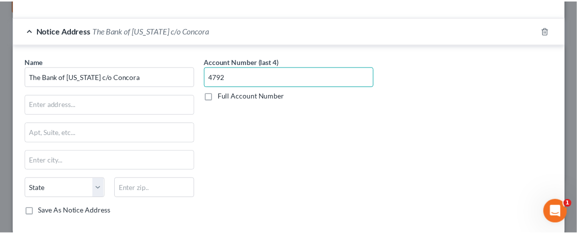
scroll to position [330, 0]
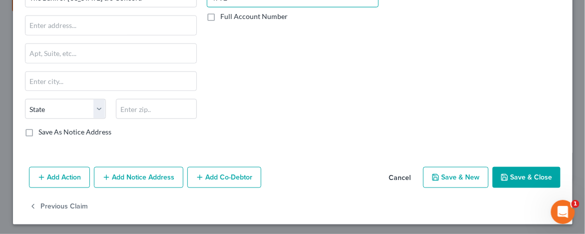
type input "4792"
click at [517, 169] on button "Save & Close" at bounding box center [526, 177] width 68 height 21
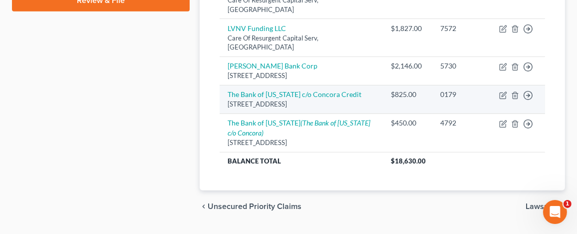
click at [281, 106] on div "14600 Nw Greenbrier Pkwy, Beaverton, OR 97006" at bounding box center [301, 103] width 147 height 9
click at [285, 98] on link "The Bank of Missouri c/o Concora Credit" at bounding box center [295, 94] width 134 height 8
select select "38"
select select "2"
select select "0"
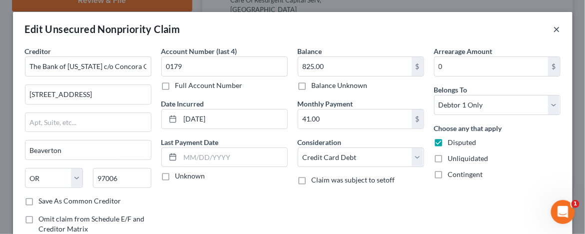
click at [553, 26] on button "×" at bounding box center [556, 29] width 7 height 12
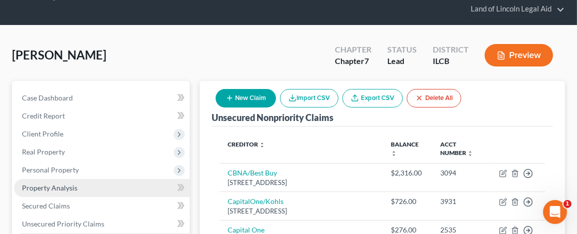
scroll to position [50, 0]
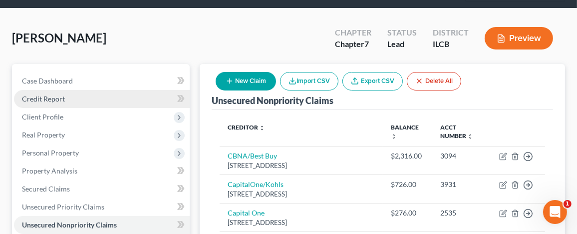
click at [56, 97] on span "Credit Report" at bounding box center [43, 98] width 43 height 8
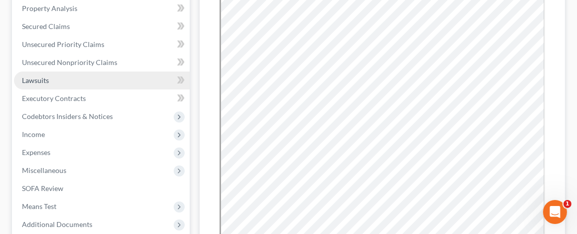
scroll to position [189, 0]
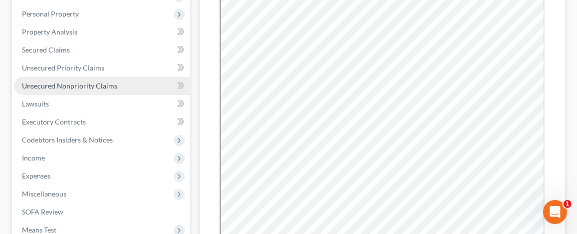
click at [98, 84] on span "Unsecured Nonpriority Claims" at bounding box center [69, 85] width 95 height 8
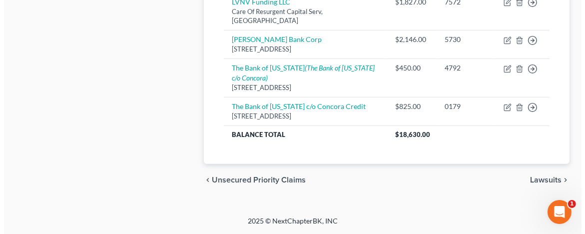
scroll to position [532, 0]
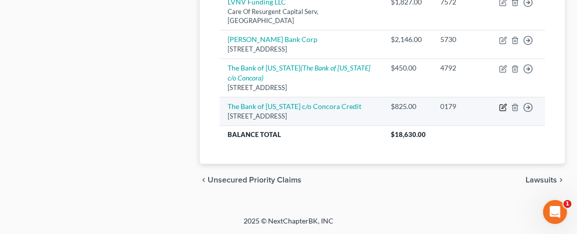
click at [504, 107] on icon "button" at bounding box center [504, 106] width 4 height 4
select select "38"
select select "2"
select select "0"
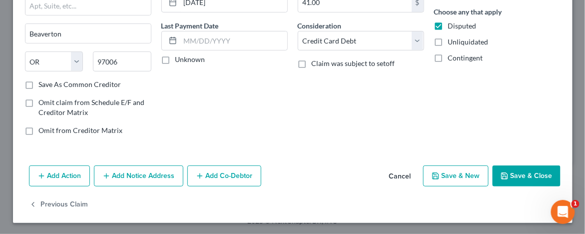
scroll to position [16, 0]
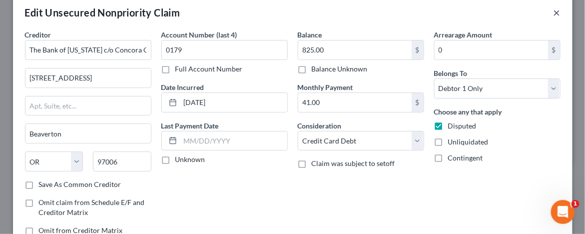
click at [553, 12] on button "×" at bounding box center [556, 12] width 7 height 12
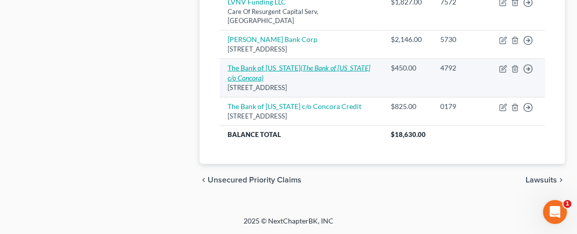
click at [310, 69] on icon "(The Bank of Missouri c/o Concora)" at bounding box center [299, 72] width 143 height 18
select select "26"
select select "2"
select select "0"
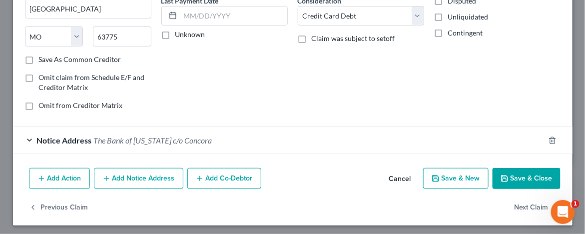
scroll to position [143, 0]
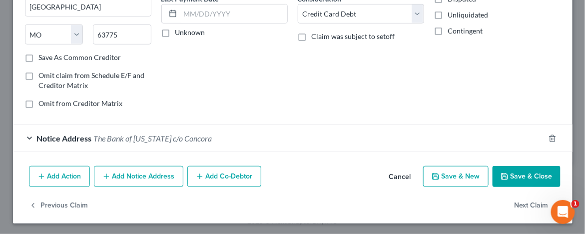
click at [30, 137] on div "Notice Address The Bank of Missouri c/o Concora" at bounding box center [278, 138] width 531 height 26
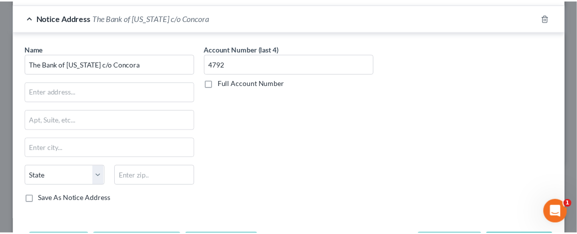
scroll to position [293, 0]
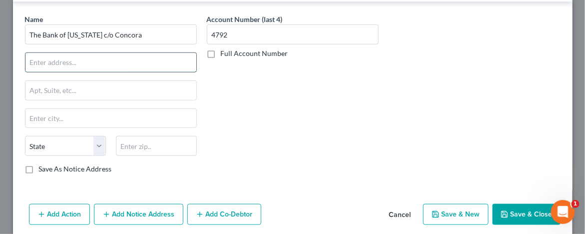
click at [32, 64] on input "text" at bounding box center [110, 62] width 171 height 19
type input "PO Box 4499"
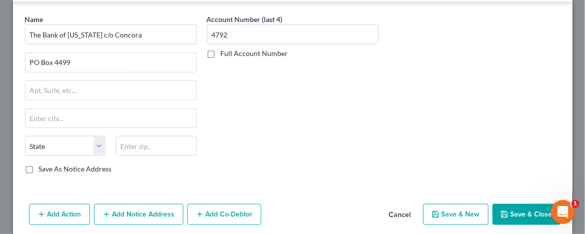
click at [517, 211] on button "Save & Close" at bounding box center [526, 214] width 68 height 21
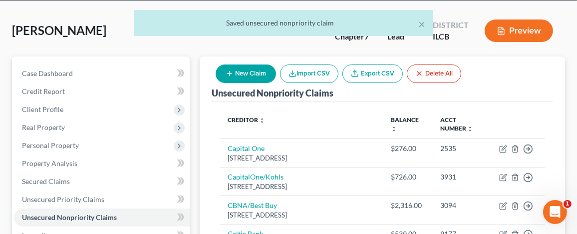
scroll to position [33, 0]
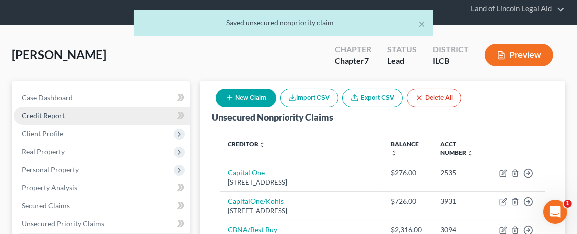
click at [59, 117] on span "Credit Report" at bounding box center [43, 115] width 43 height 8
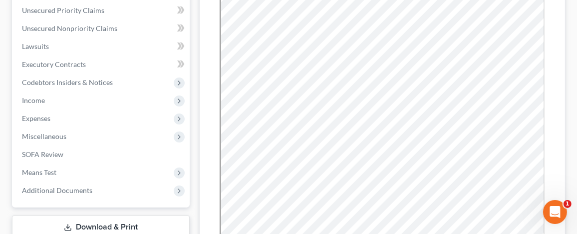
scroll to position [239, 0]
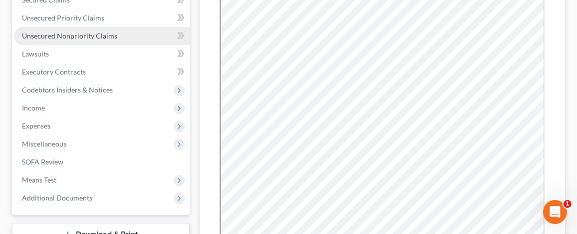
click at [62, 35] on span "Unsecured Nonpriority Claims" at bounding box center [69, 35] width 95 height 8
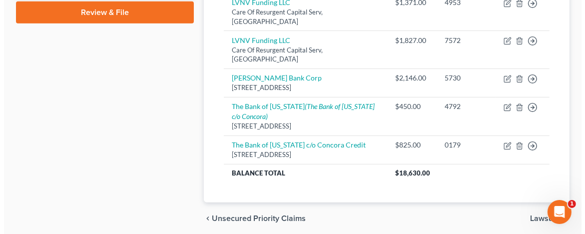
scroll to position [499, 0]
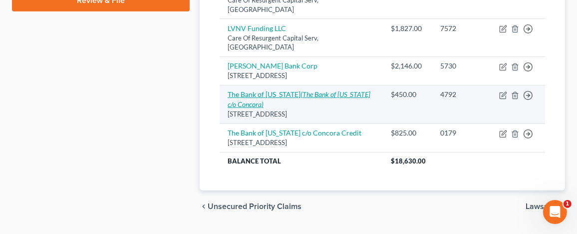
click at [256, 100] on link "The Bank of Missouri (The Bank of Missouri c/o Concora)" at bounding box center [299, 99] width 143 height 18
select select "26"
select select "2"
select select "0"
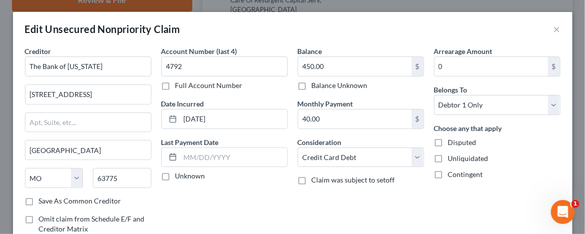
scroll to position [143, 0]
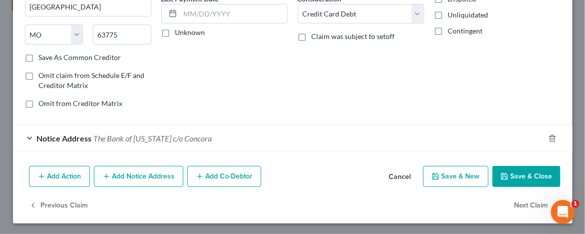
click at [26, 135] on div "Notice Address The Bank of Missouri c/o Concora" at bounding box center [278, 138] width 531 height 26
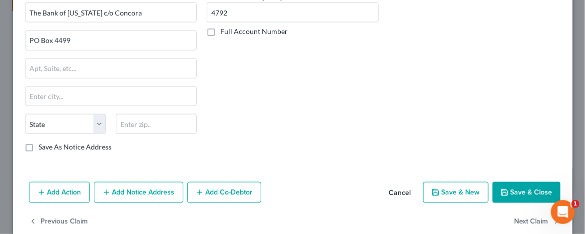
scroll to position [330, 0]
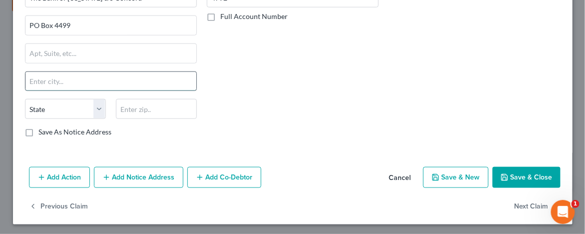
click at [29, 79] on input "text" at bounding box center [110, 81] width 171 height 19
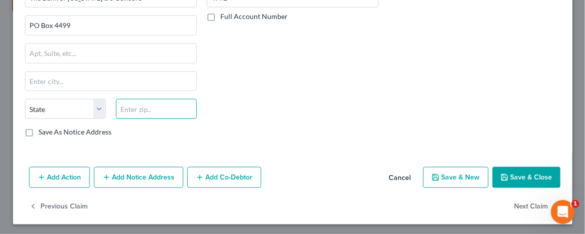
click at [123, 105] on input "text" at bounding box center [156, 109] width 81 height 20
type input "97076"
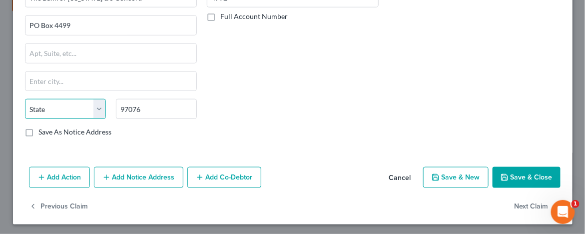
click at [100, 104] on select "State AL AK AR AZ CA CO CT DE DC FL GA GU HI ID IL IN IA KS KY LA ME MD MA MI M…" at bounding box center [65, 109] width 81 height 20
type input "Beaverton"
select select "38"
click at [25, 99] on select "State AL AK AR AZ CA CO CT DE DC FL GA GU HI ID IL IN IA KS KY LA ME MD MA MI M…" at bounding box center [65, 109] width 81 height 20
click at [529, 170] on button "Save & Close" at bounding box center [526, 177] width 68 height 21
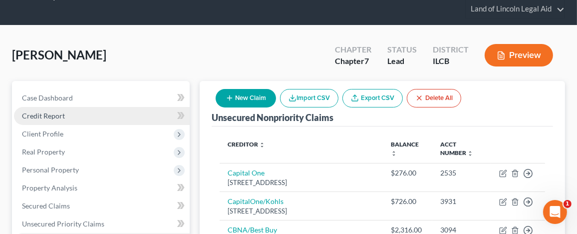
scroll to position [83, 0]
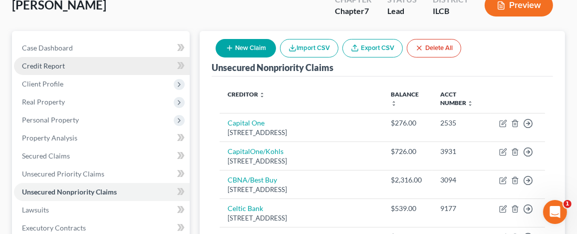
click at [53, 67] on span "Credit Report" at bounding box center [43, 65] width 43 height 8
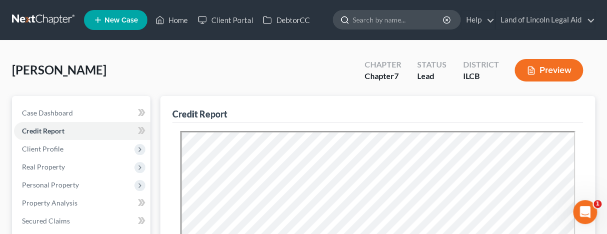
click at [358, 19] on input "search" at bounding box center [398, 19] width 91 height 18
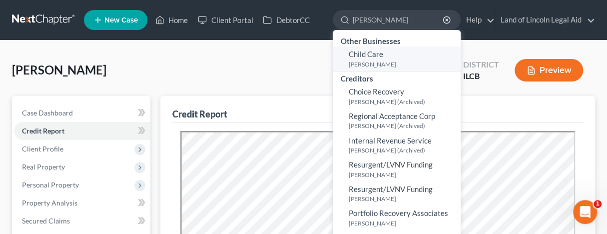
type input "reed"
click at [376, 62] on small "Reed, Carolyn" at bounding box center [403, 64] width 109 height 8
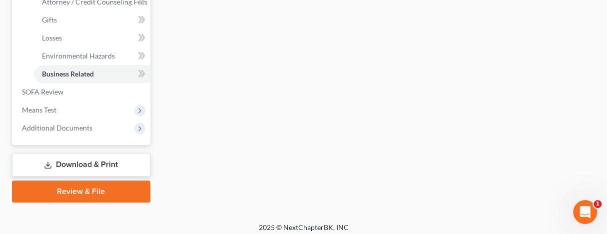
scroll to position [386, 0]
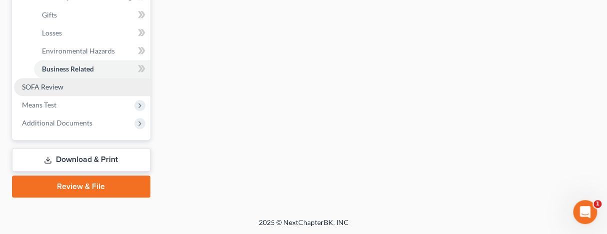
click at [54, 83] on span "SOFA Review" at bounding box center [42, 86] width 41 height 8
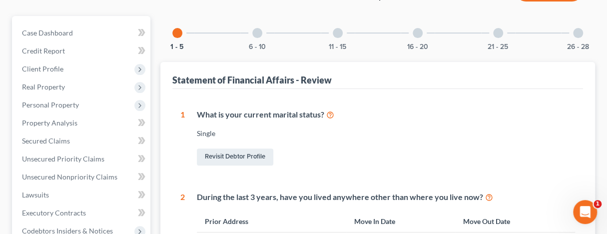
scroll to position [46, 0]
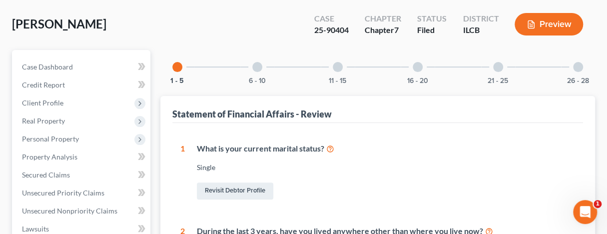
click at [255, 64] on div at bounding box center [257, 67] width 10 height 10
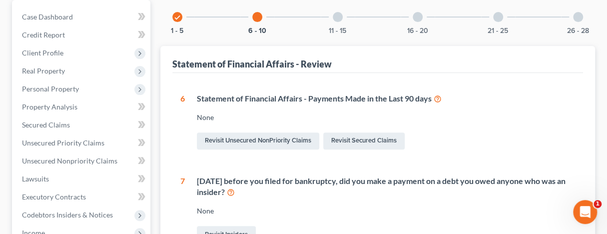
scroll to position [0, 0]
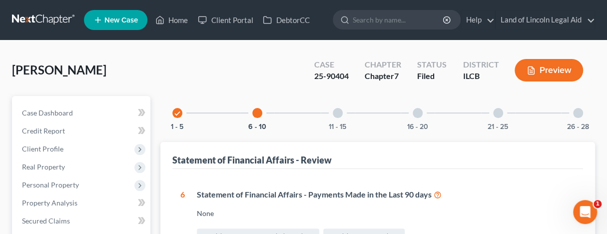
click at [419, 108] on div at bounding box center [417, 113] width 10 height 10
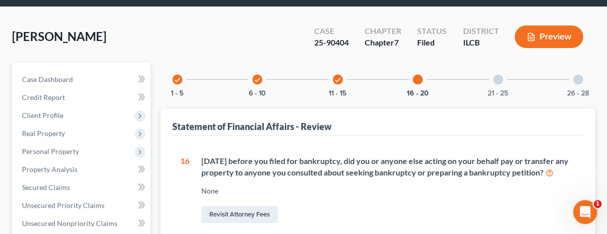
scroll to position [16, 0]
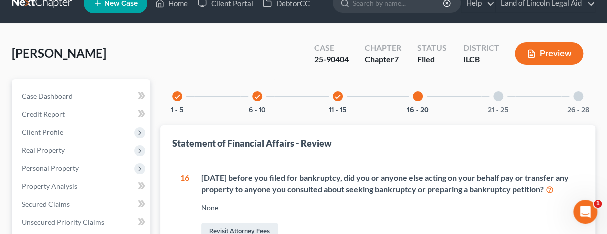
click at [495, 93] on div at bounding box center [498, 96] width 10 height 10
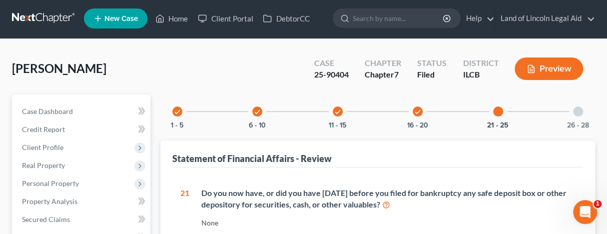
scroll to position [0, 0]
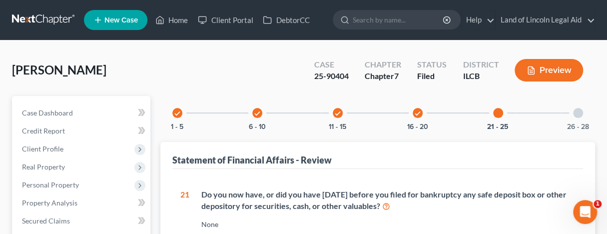
click at [338, 110] on icon "check" at bounding box center [337, 113] width 7 height 7
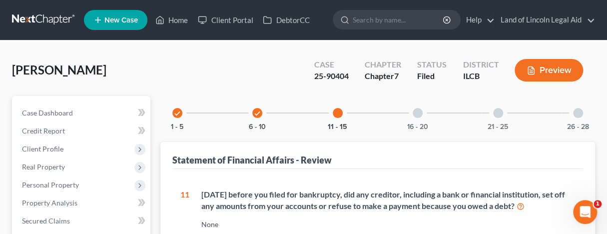
click at [261, 114] on div "check" at bounding box center [257, 113] width 10 height 10
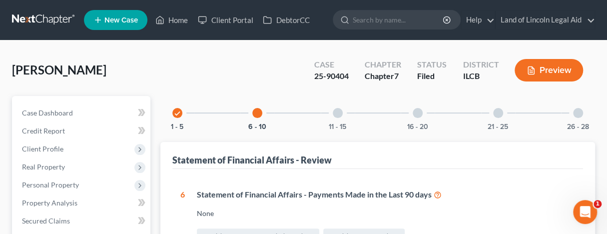
click at [496, 109] on div at bounding box center [498, 113] width 10 height 10
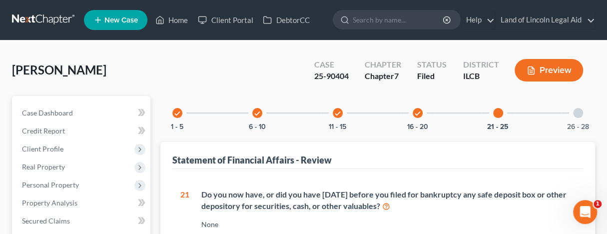
click at [415, 111] on icon "check" at bounding box center [417, 113] width 7 height 7
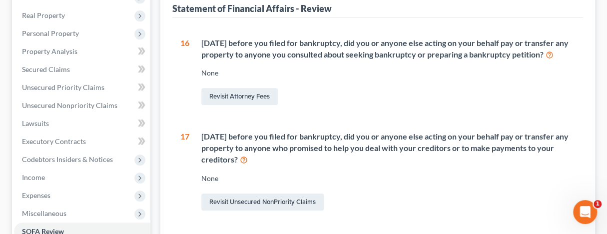
scroll to position [50, 0]
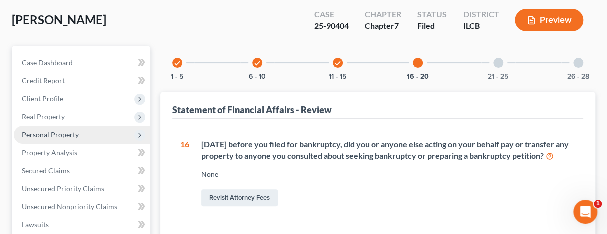
click at [54, 136] on span "Personal Property" at bounding box center [50, 134] width 57 height 8
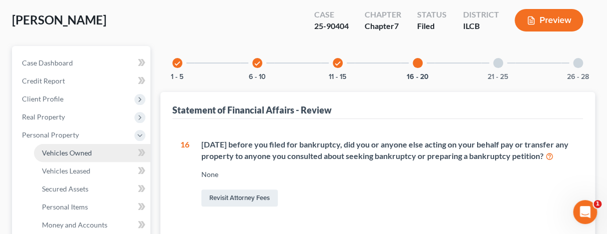
click at [61, 153] on span "Vehicles Owned" at bounding box center [67, 152] width 50 height 8
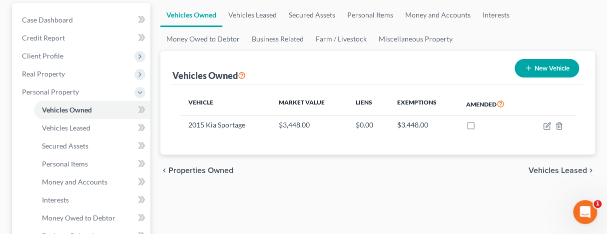
scroll to position [150, 0]
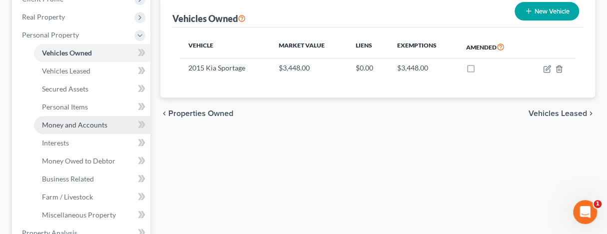
click at [90, 125] on span "Money and Accounts" at bounding box center [74, 124] width 65 height 8
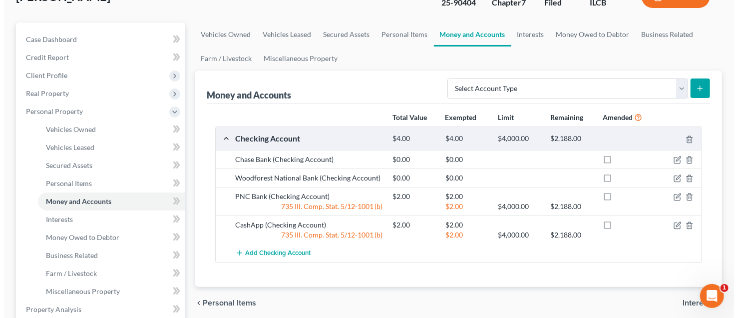
scroll to position [50, 0]
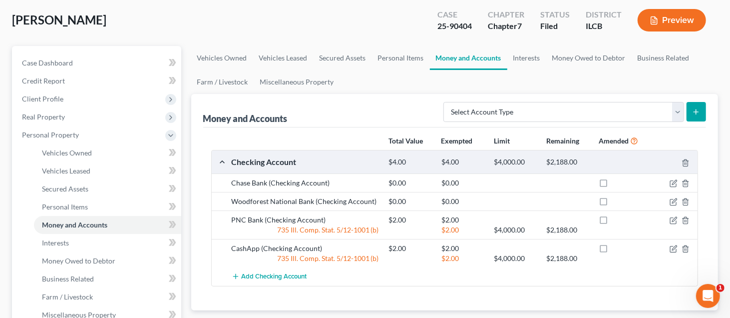
click at [584, 17] on button "Preview" at bounding box center [672, 20] width 68 height 22
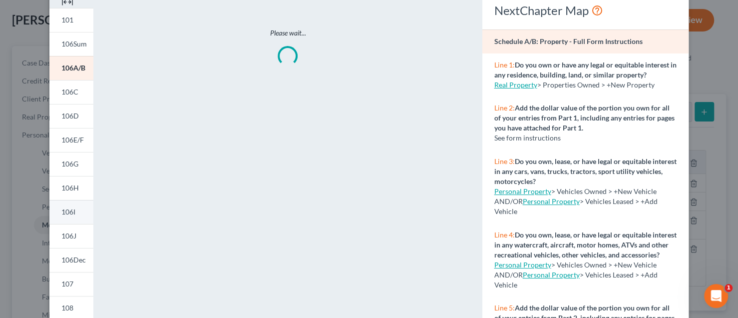
click at [65, 213] on span "106I" at bounding box center [68, 211] width 14 height 8
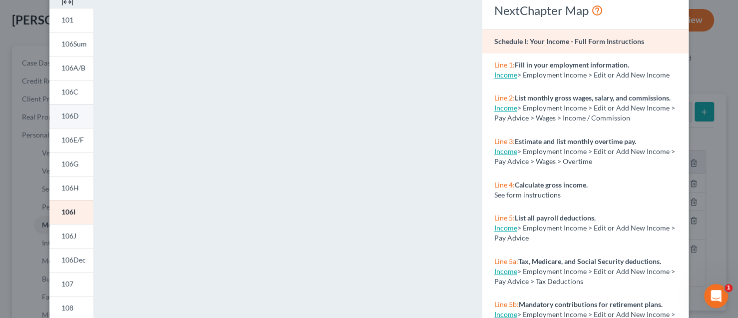
click at [61, 117] on span "106D" at bounding box center [69, 115] width 17 height 8
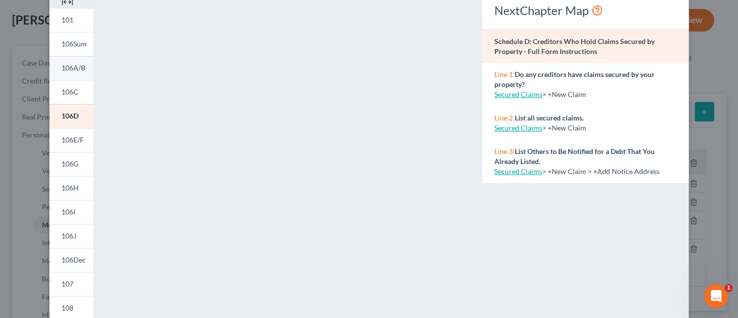
click at [69, 71] on span "106A/B" at bounding box center [73, 67] width 24 height 8
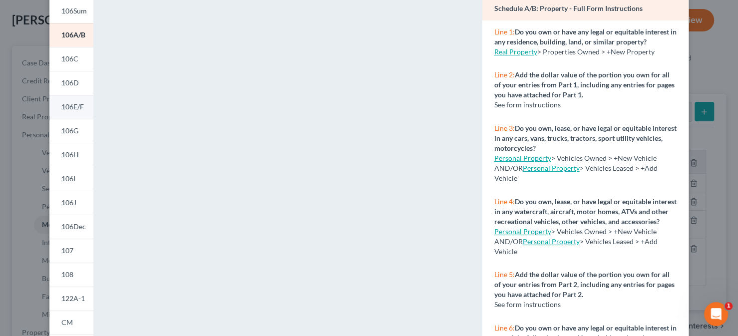
scroll to position [100, 0]
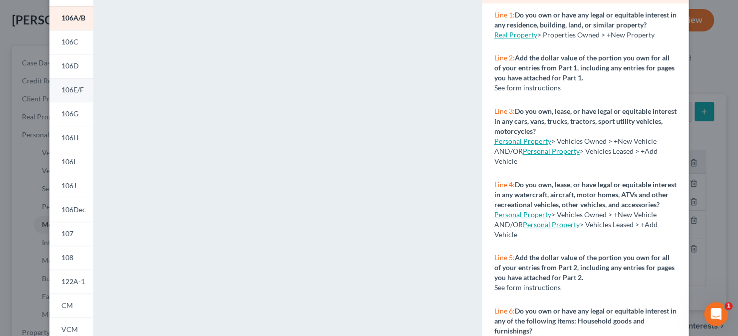
click at [65, 91] on span "106E/F" at bounding box center [72, 89] width 22 height 8
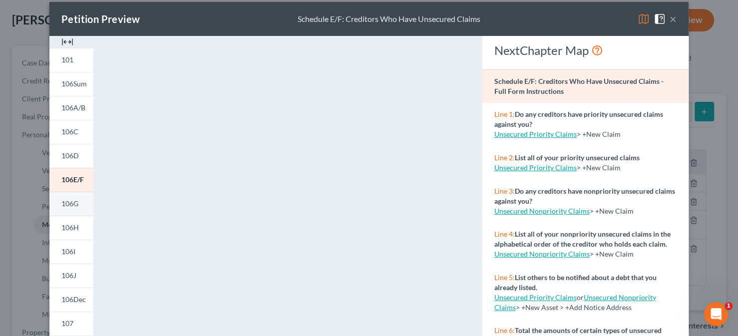
scroll to position [0, 0]
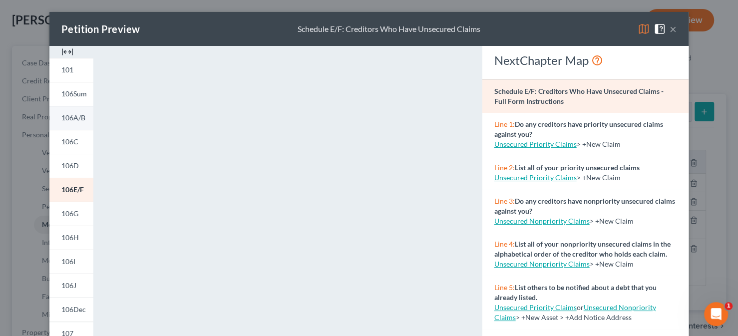
click at [70, 112] on link "106A/B" at bounding box center [71, 118] width 44 height 24
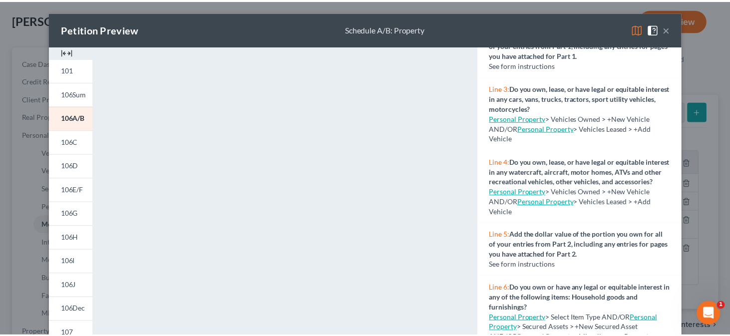
scroll to position [150, 0]
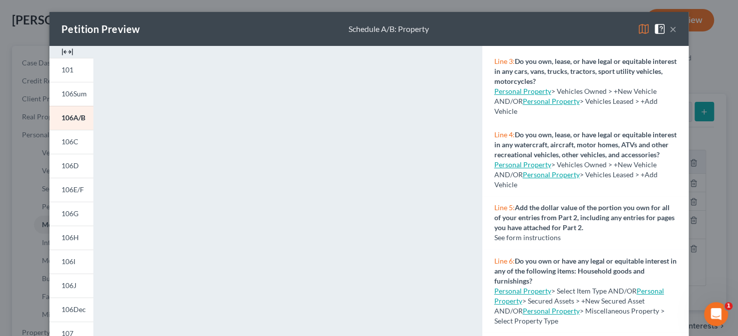
click at [584, 27] on button "×" at bounding box center [673, 29] width 7 height 12
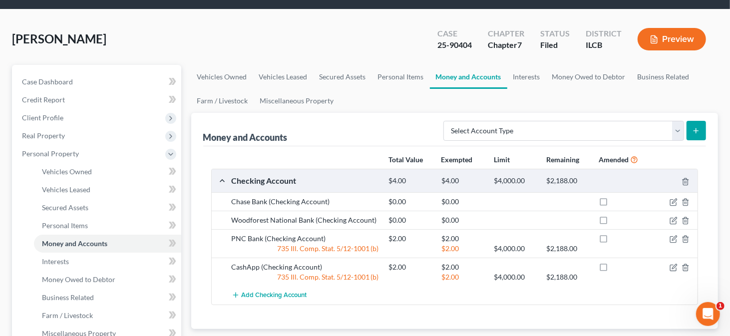
scroll to position [0, 0]
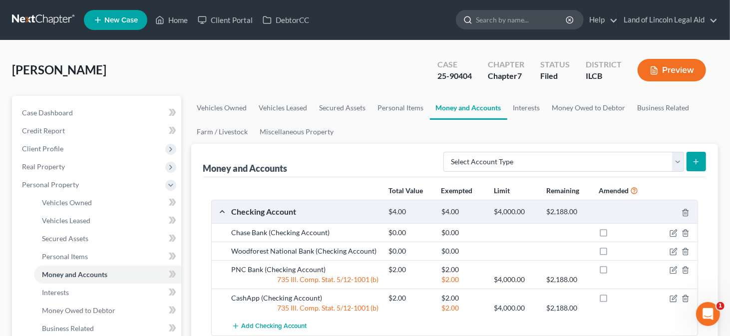
click at [477, 16] on input "search" at bounding box center [521, 19] width 91 height 18
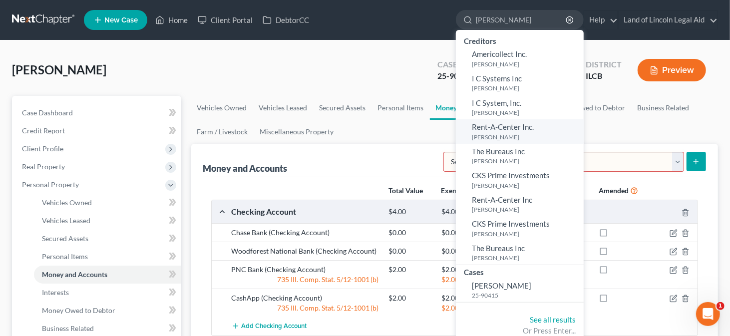
type input "ingram"
click at [504, 131] on link "Rent-A-Center Inc. Ingram, Madora" at bounding box center [520, 131] width 128 height 24
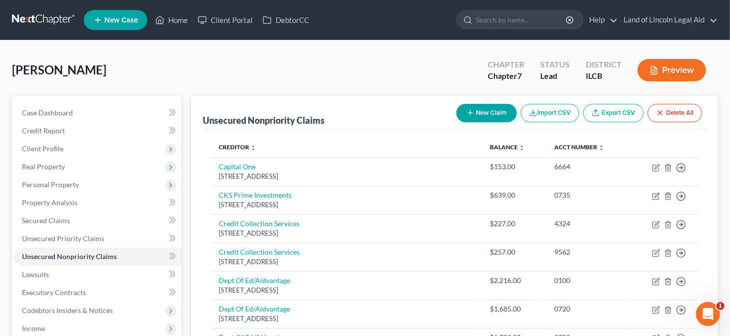
click at [584, 71] on button "Preview" at bounding box center [672, 70] width 68 height 22
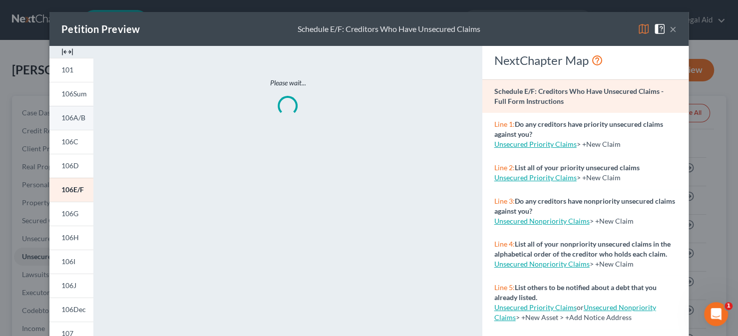
click at [72, 114] on span "106A/B" at bounding box center [73, 117] width 24 height 8
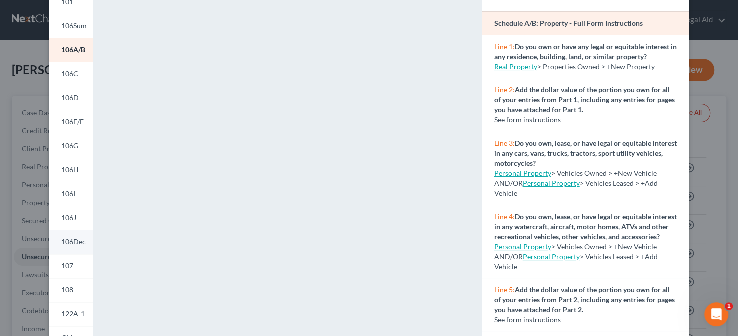
scroll to position [100, 0]
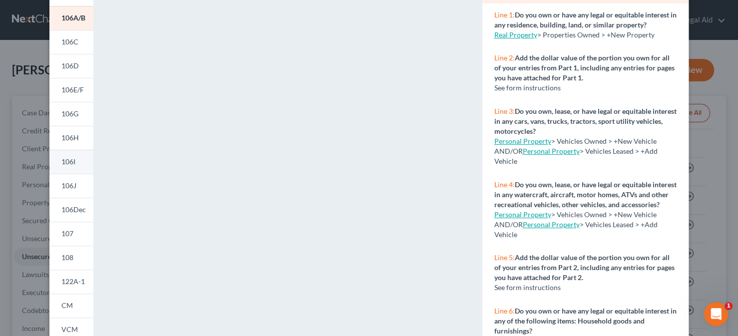
click at [62, 163] on span "106I" at bounding box center [68, 161] width 14 height 8
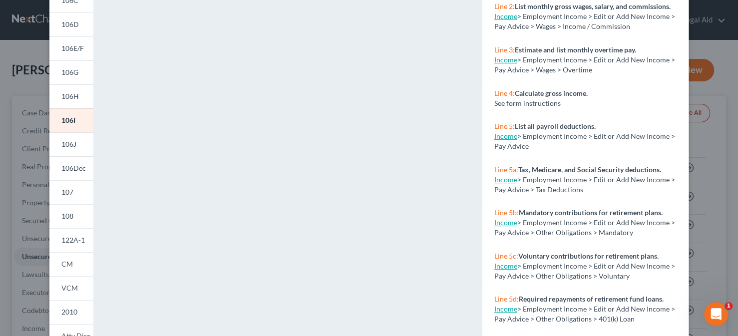
scroll to position [127, 0]
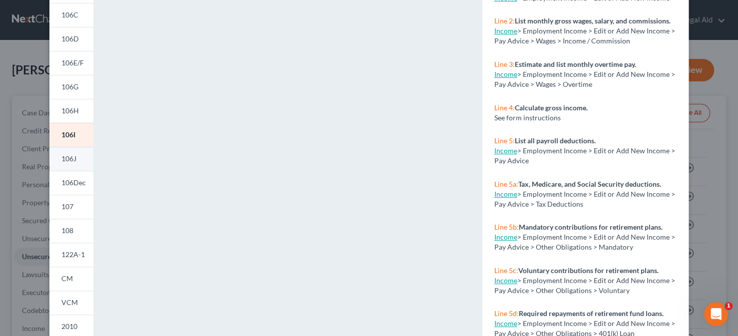
click at [75, 157] on link "106J" at bounding box center [71, 159] width 44 height 24
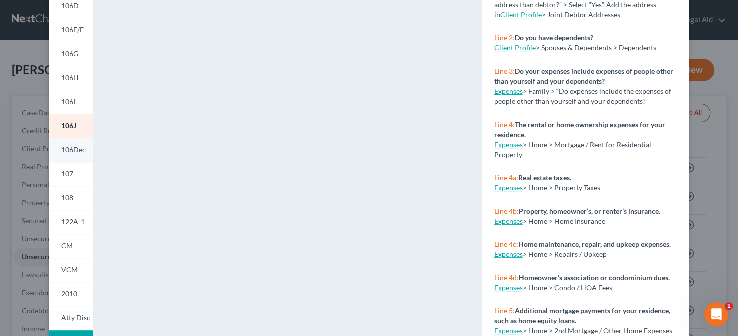
scroll to position [177, 0]
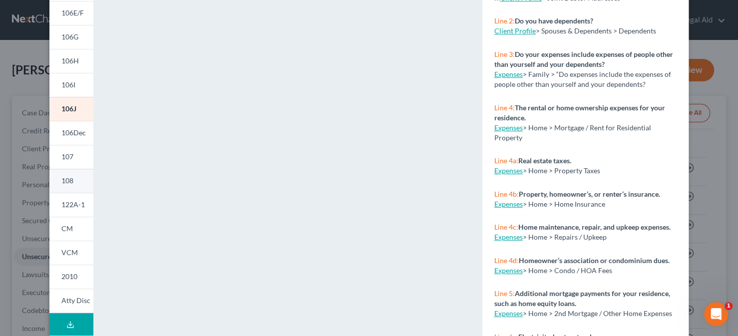
click at [68, 181] on span "108" at bounding box center [67, 180] width 12 height 8
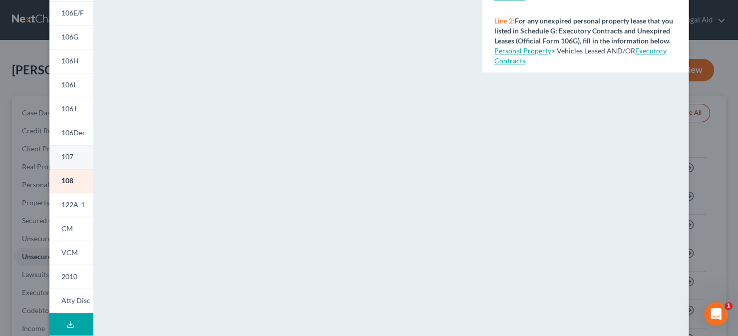
click at [67, 151] on link "107" at bounding box center [71, 157] width 44 height 24
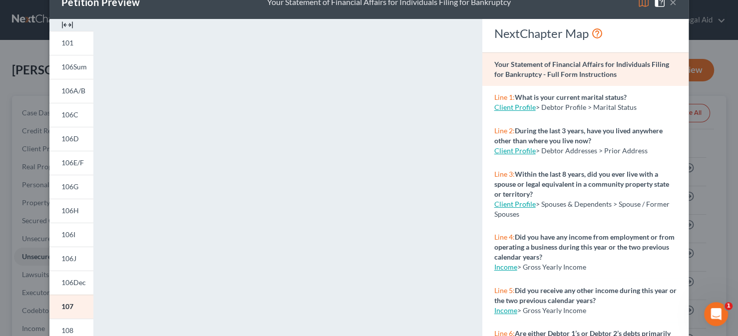
scroll to position [0, 0]
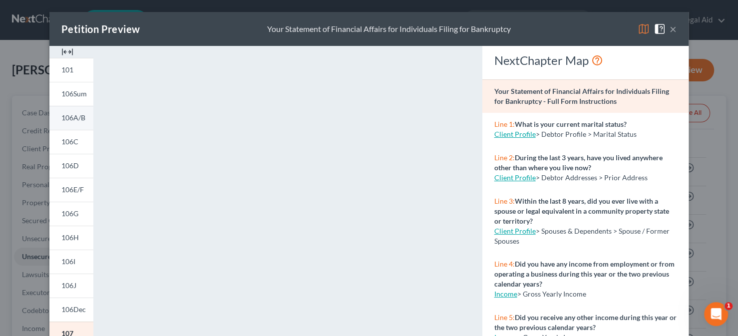
click at [67, 116] on span "106A/B" at bounding box center [73, 117] width 24 height 8
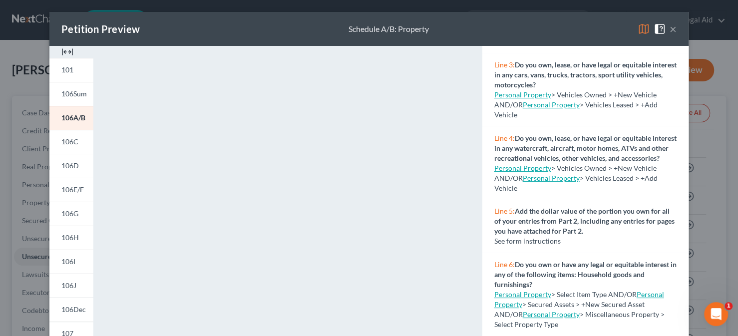
scroll to position [150, 0]
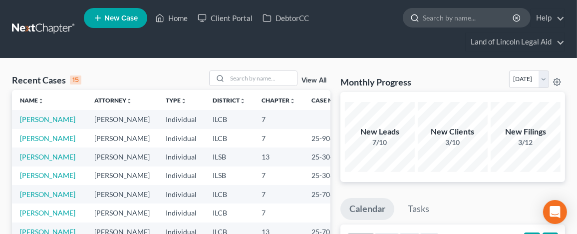
click at [431, 19] on input "search" at bounding box center [468, 17] width 91 height 18
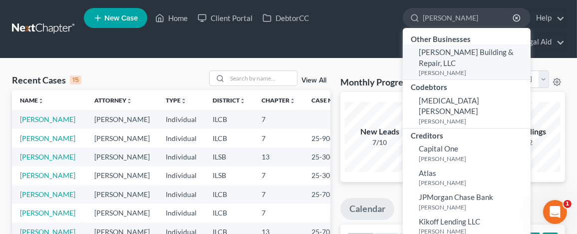
type input "survance"
click at [435, 54] on span "Survance Building & Repair, LLC" at bounding box center [466, 56] width 95 height 19
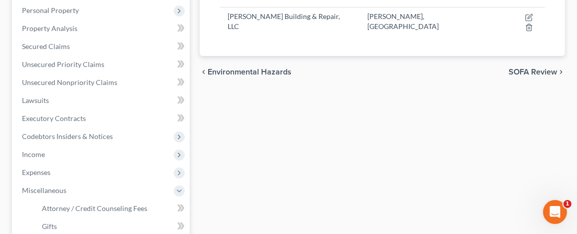
scroll to position [200, 0]
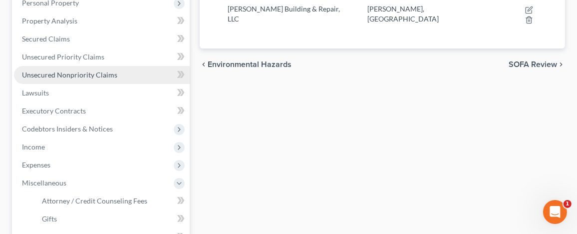
click at [72, 72] on span "Unsecured Nonpriority Claims" at bounding box center [69, 74] width 95 height 8
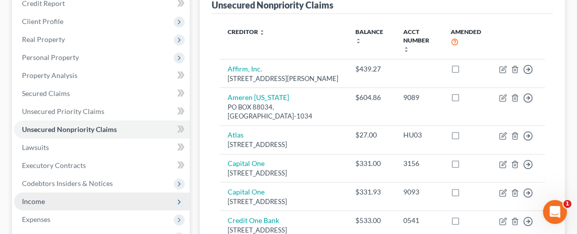
scroll to position [150, 0]
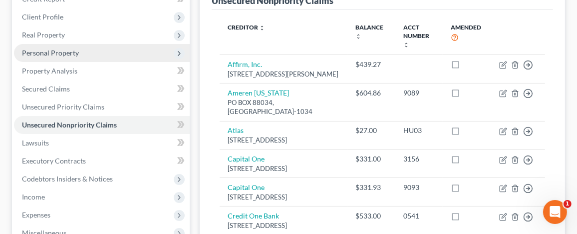
click at [56, 52] on span "Personal Property" at bounding box center [50, 52] width 57 height 8
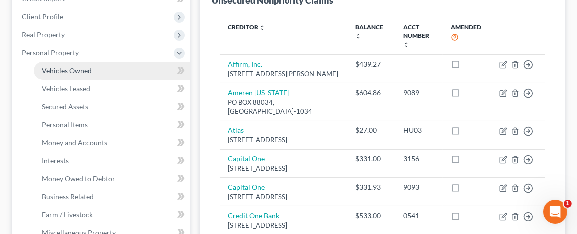
click at [67, 67] on span "Vehicles Owned" at bounding box center [67, 70] width 50 height 8
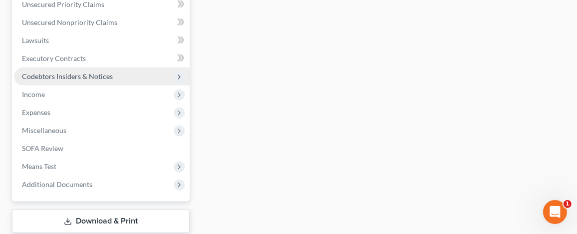
scroll to position [449, 0]
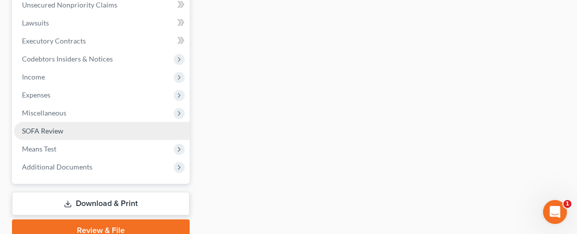
click at [44, 131] on span "SOFA Review" at bounding box center [42, 130] width 41 height 8
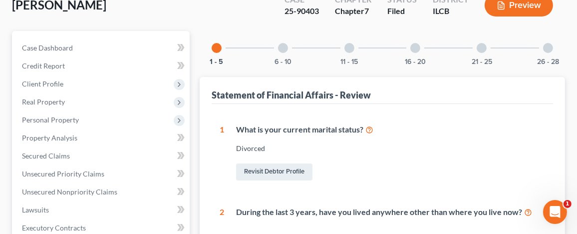
scroll to position [100, 0]
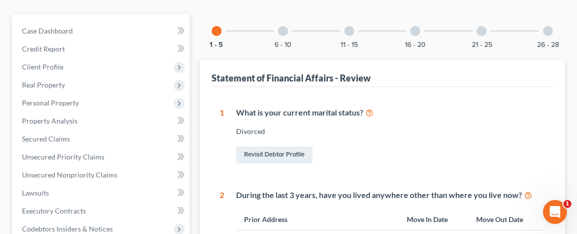
click at [348, 30] on div at bounding box center [350, 31] width 10 height 10
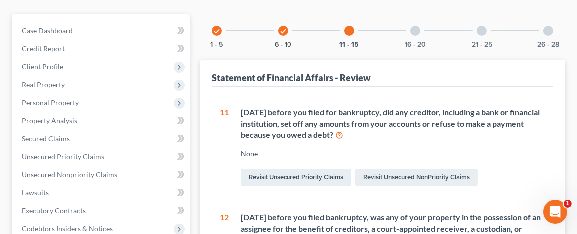
click at [416, 28] on div at bounding box center [415, 31] width 10 height 10
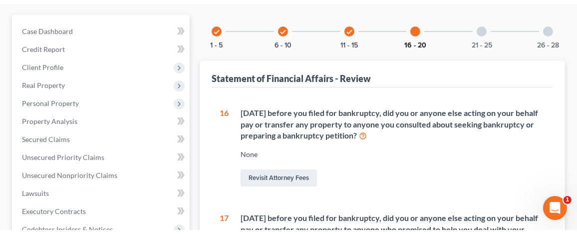
scroll to position [50, 0]
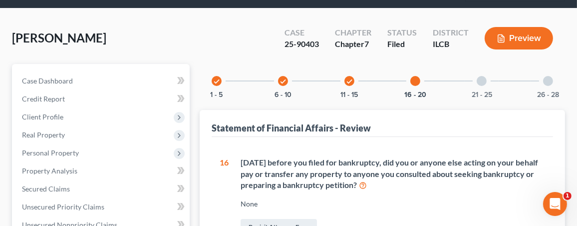
click at [346, 78] on icon "check" at bounding box center [349, 81] width 7 height 7
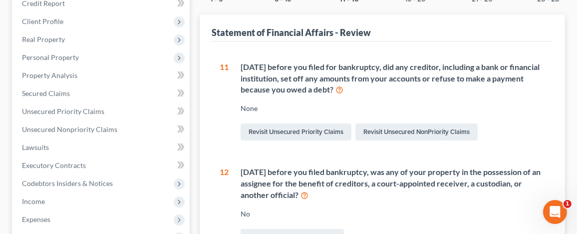
scroll to position [95, 0]
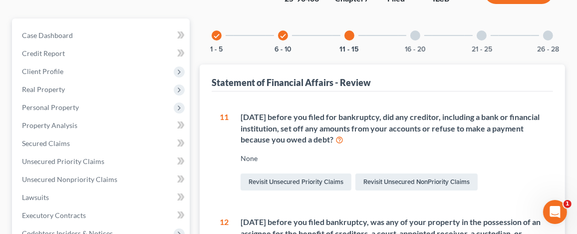
click at [281, 32] on icon "check" at bounding box center [283, 35] width 7 height 7
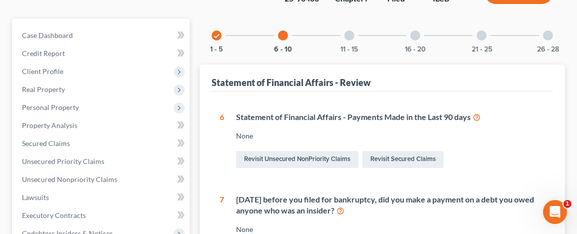
click at [418, 32] on div at bounding box center [415, 35] width 10 height 10
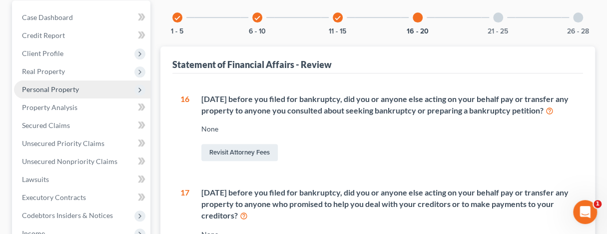
click at [55, 85] on span "Personal Property" at bounding box center [50, 89] width 57 height 8
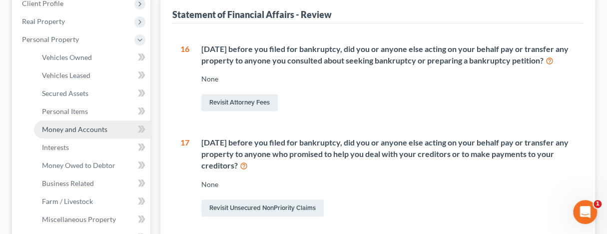
click at [63, 128] on span "Money and Accounts" at bounding box center [74, 129] width 65 height 8
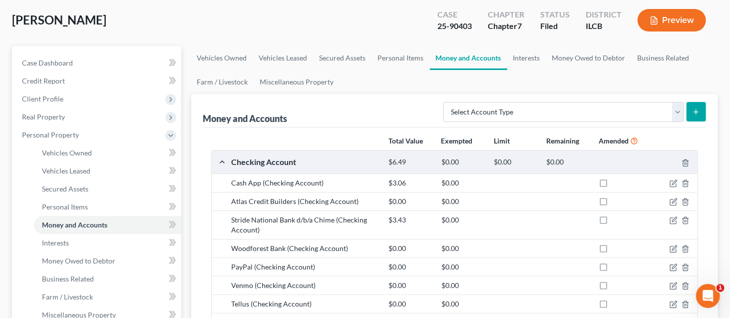
scroll to position [50, 0]
